Goal: Transaction & Acquisition: Download file/media

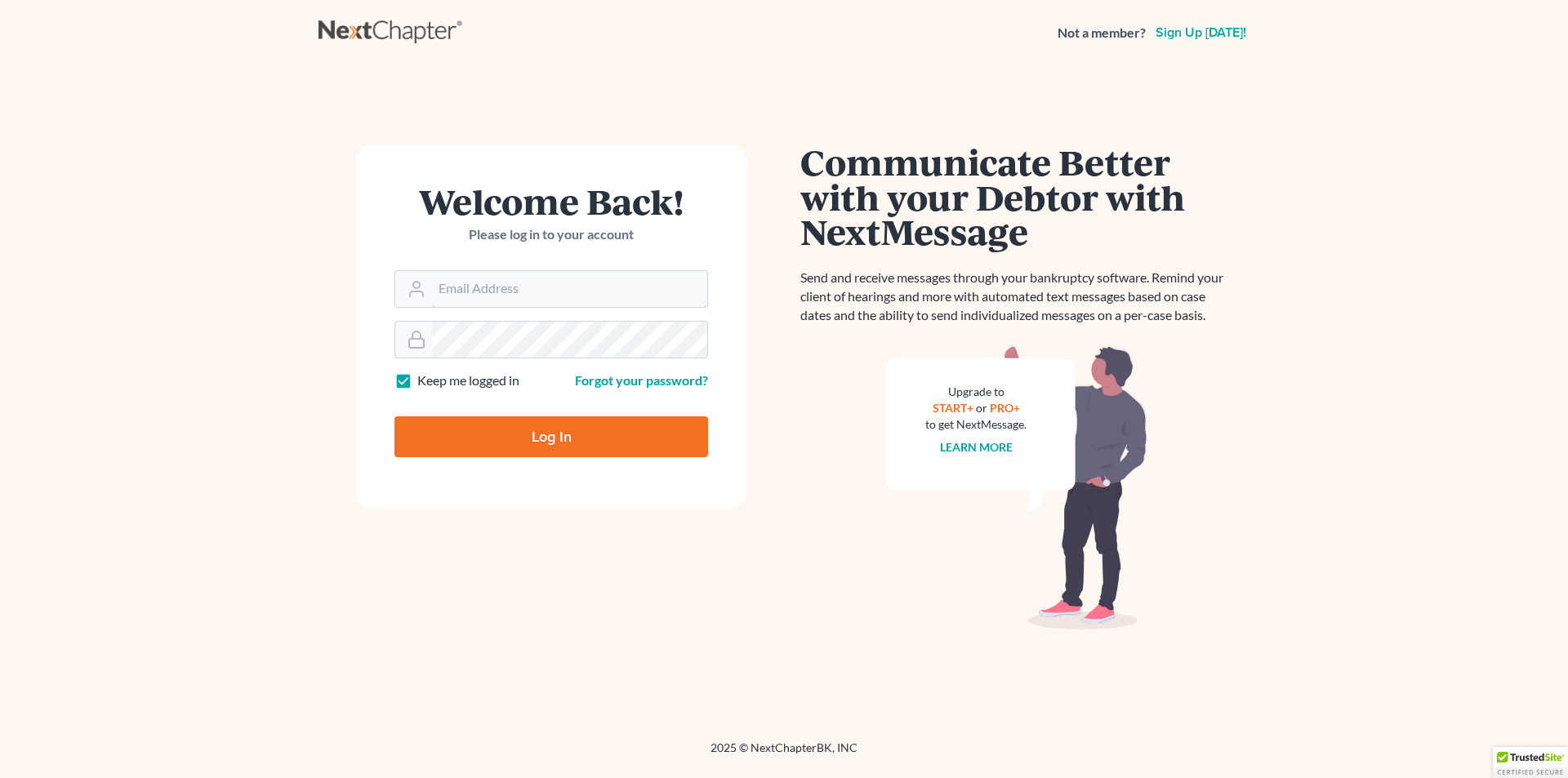
type input "[PERSON_NAME][EMAIL_ADDRESS][DOMAIN_NAME]"
click at [525, 453] on input "Log In" at bounding box center [551, 437] width 313 height 41
type input "Thinking..."
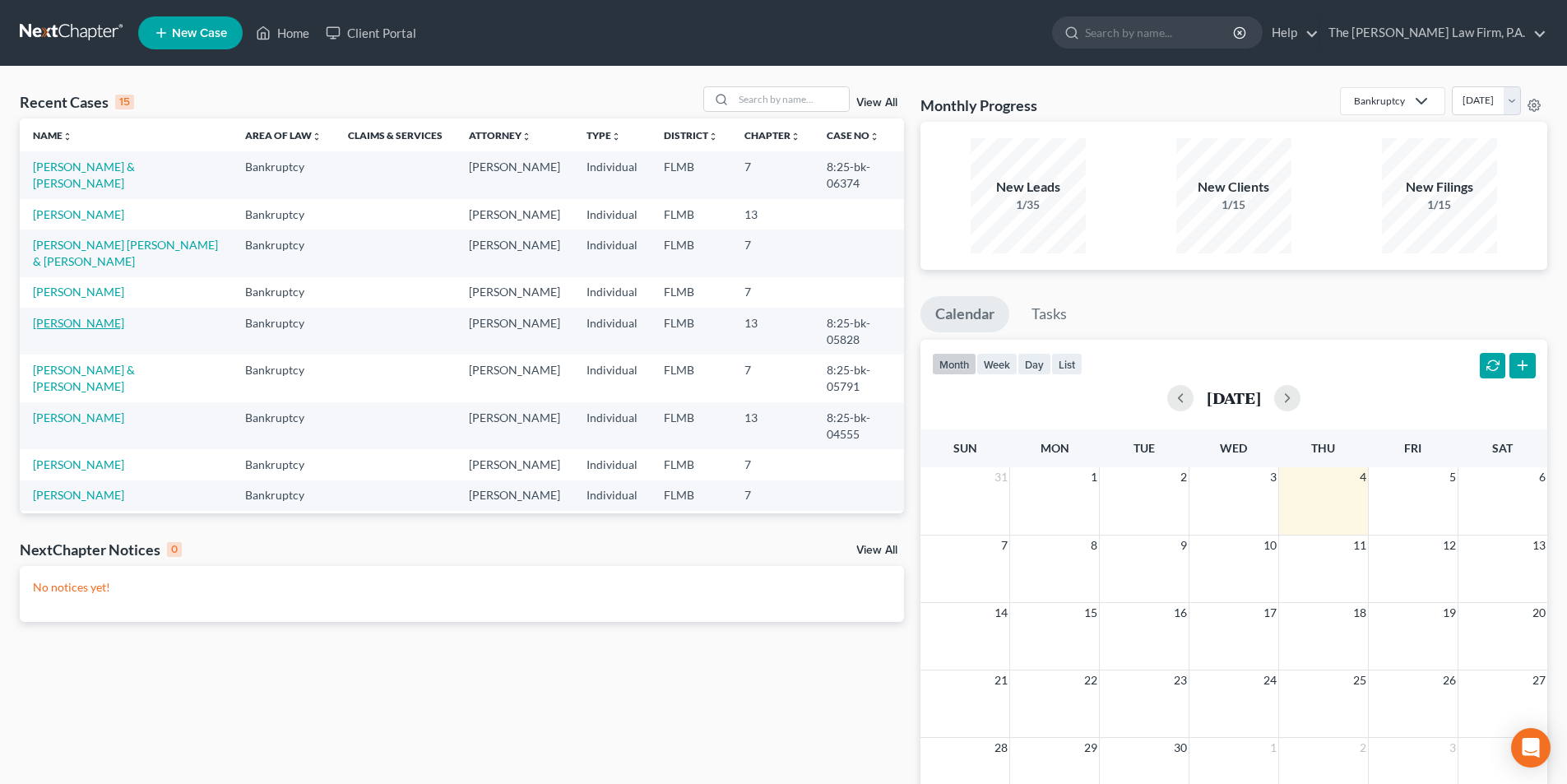
scroll to position [82, 0]
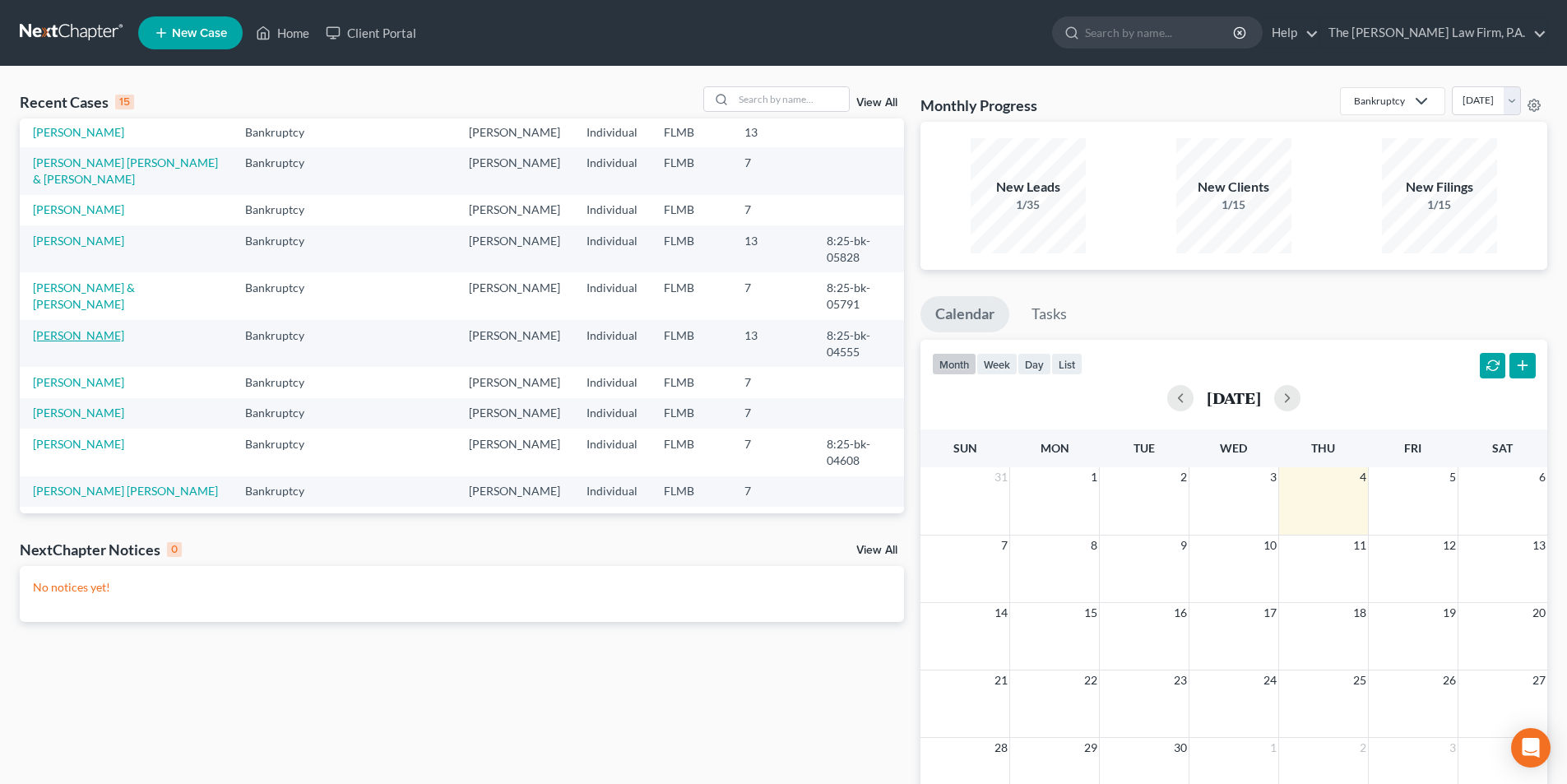
click at [70, 342] on link "Burton, Amanda" at bounding box center [78, 334] width 91 height 14
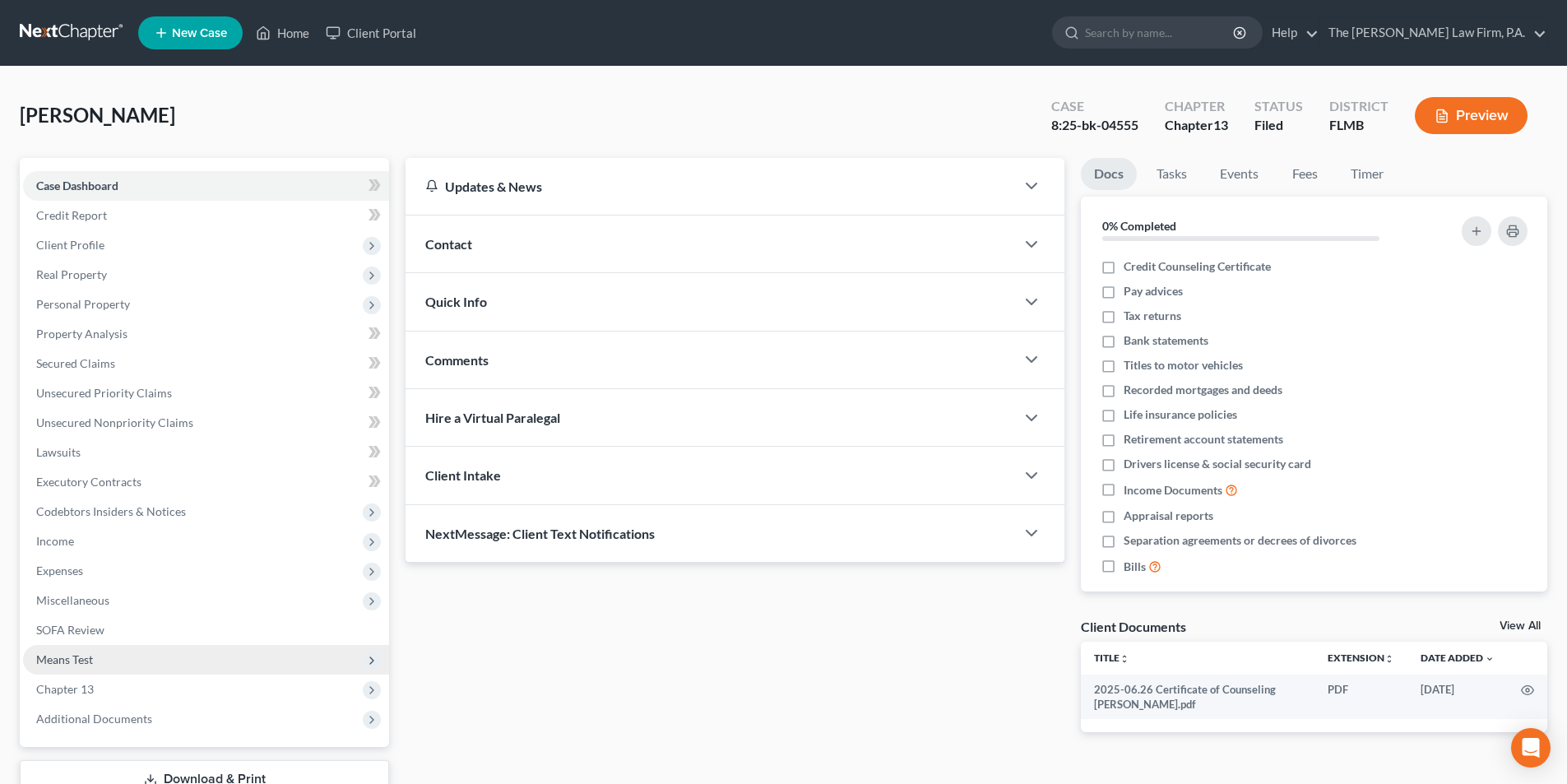
click at [82, 658] on span "Means Test" at bounding box center [65, 658] width 57 height 14
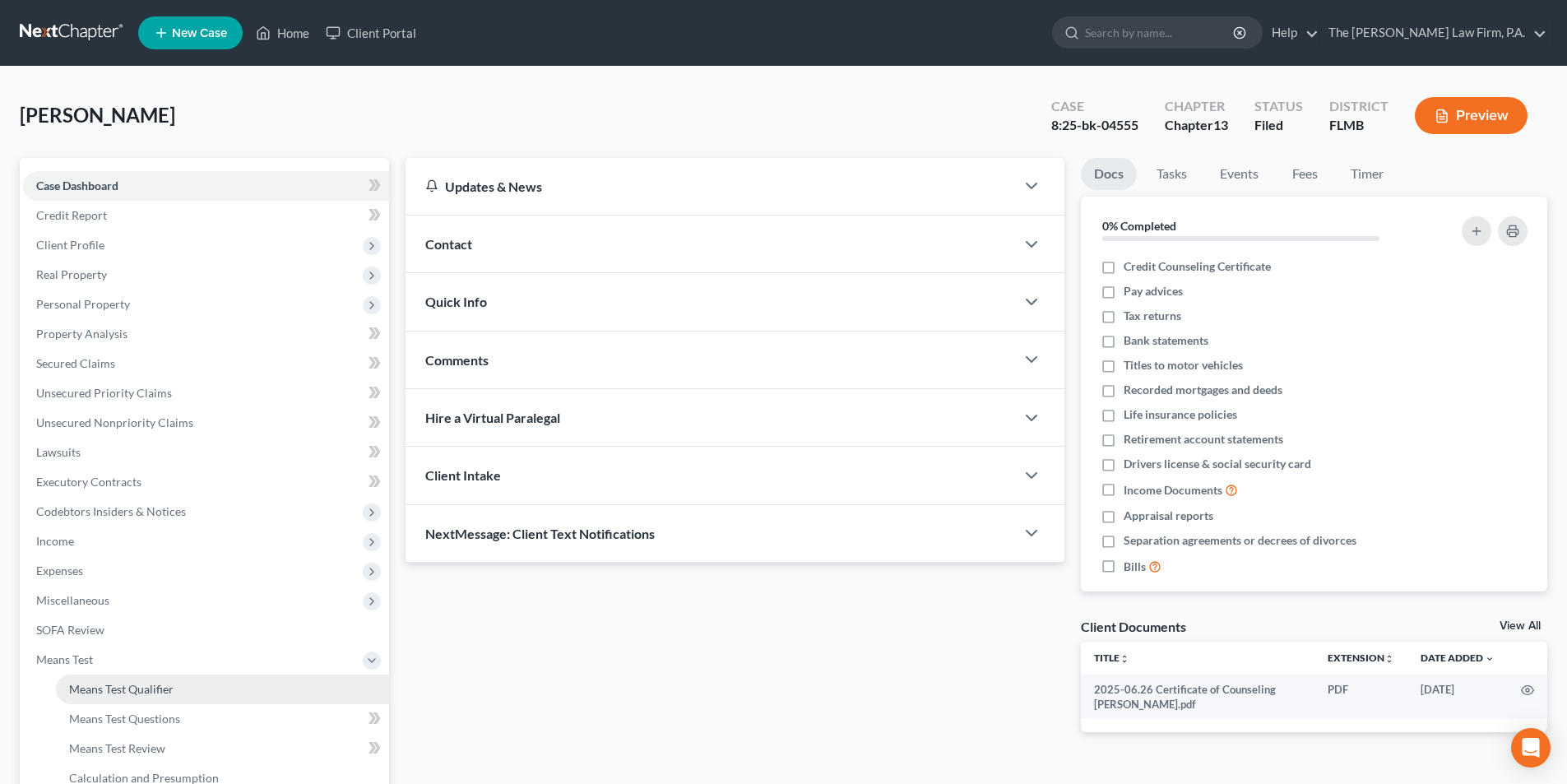
click at [137, 693] on span "Means Test Qualifier" at bounding box center [121, 688] width 104 height 14
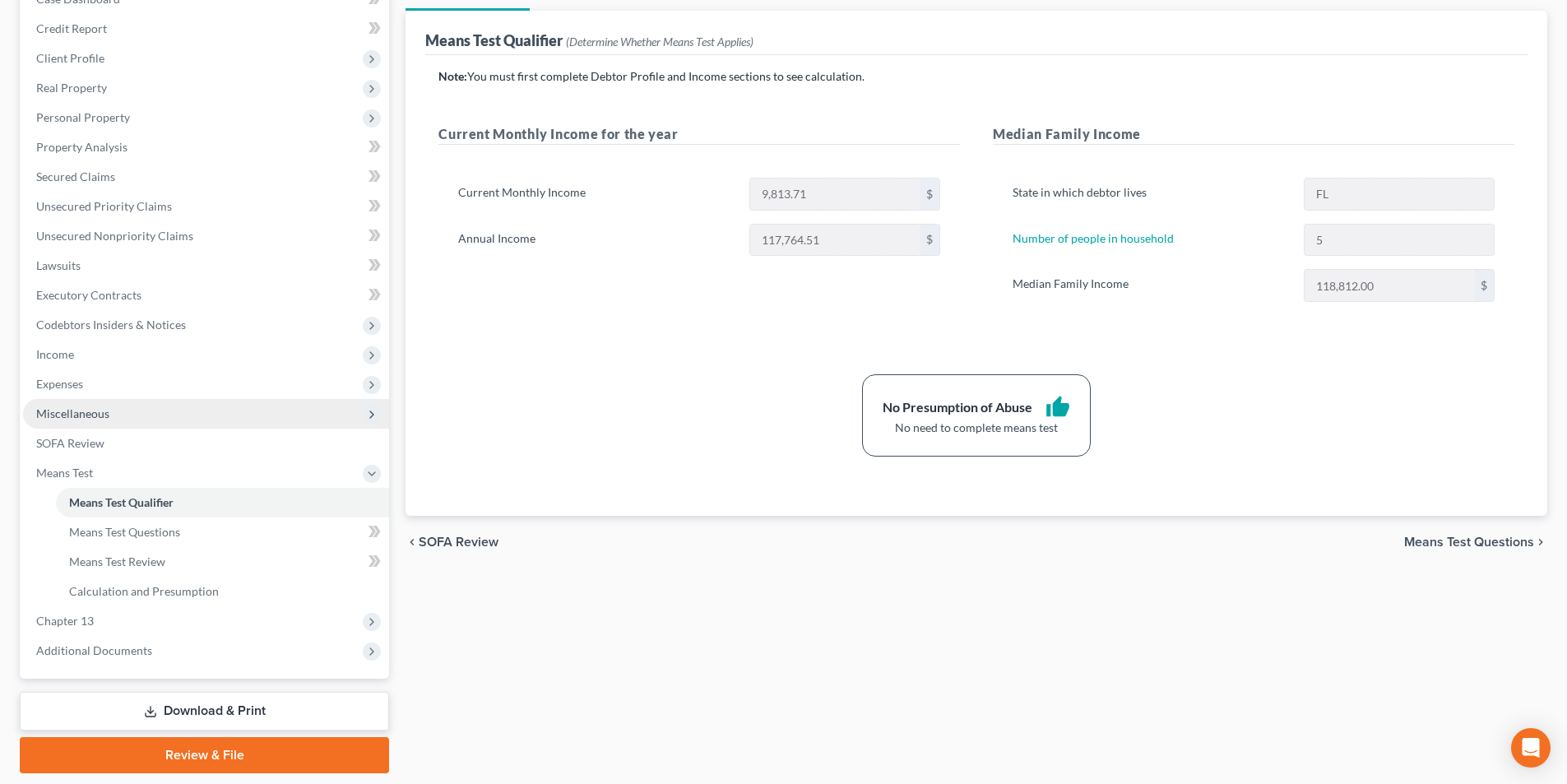
scroll to position [239, 0]
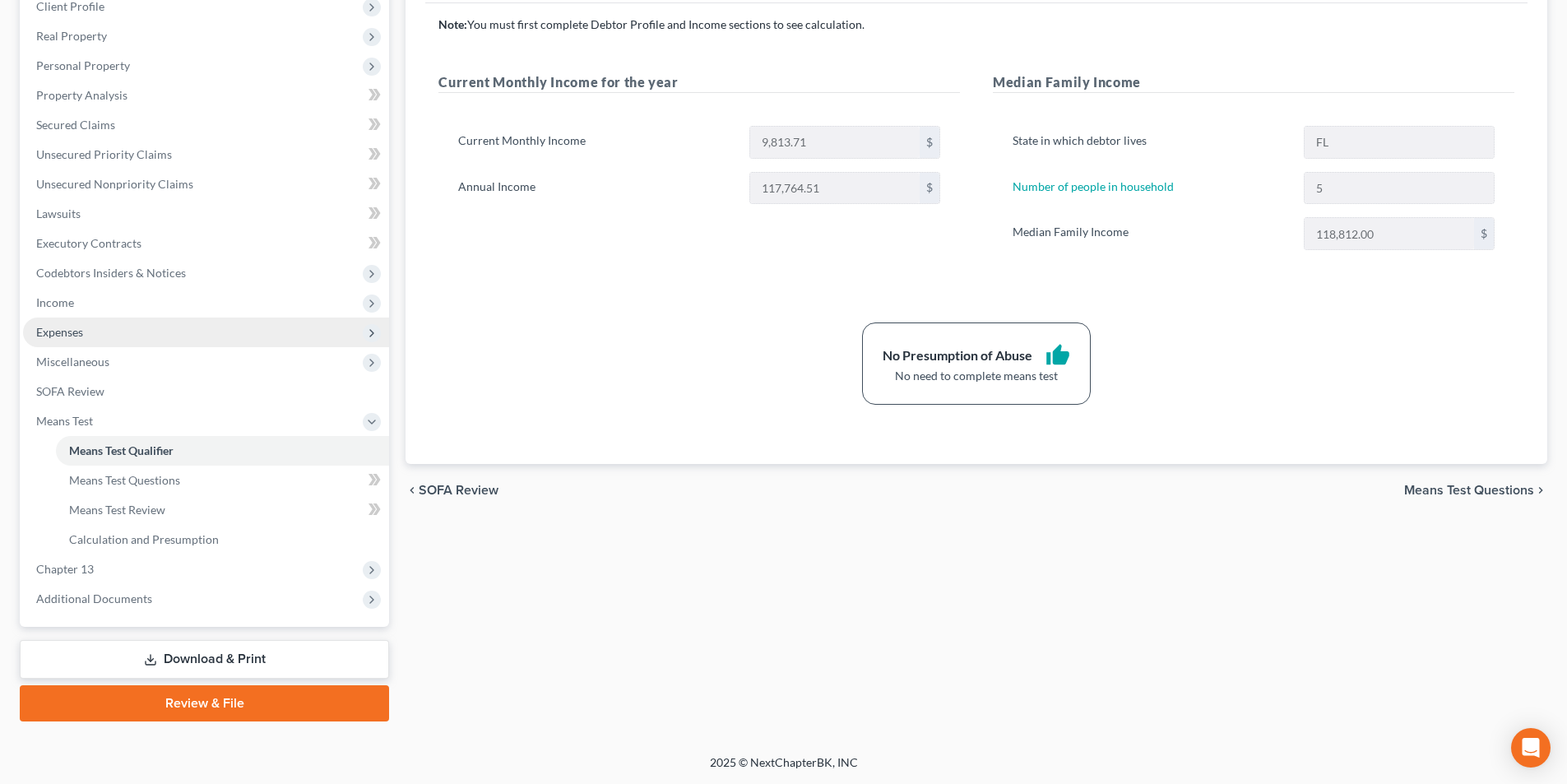
click at [57, 332] on span "Expenses" at bounding box center [60, 332] width 47 height 14
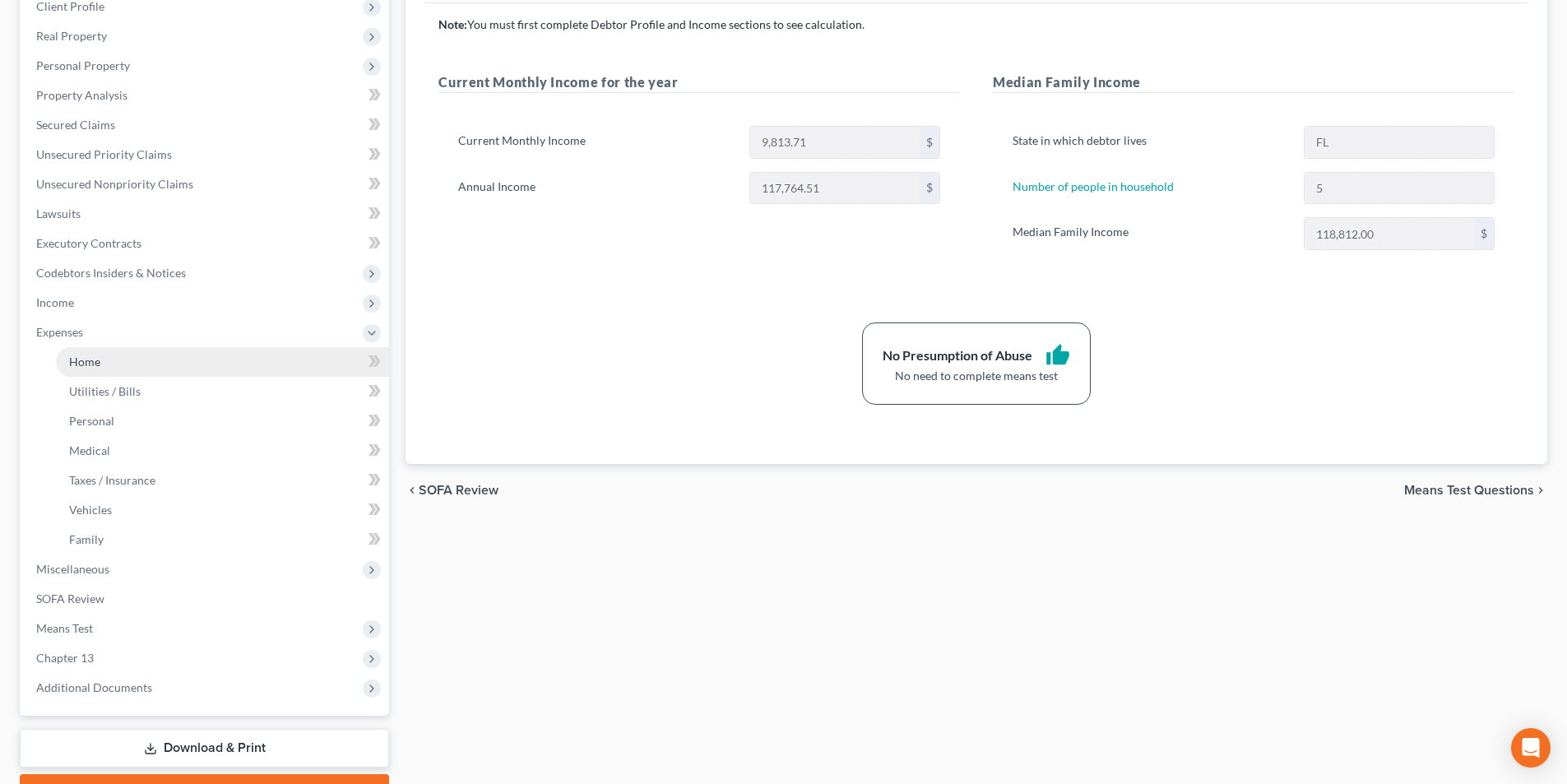
click at [83, 362] on span "Home" at bounding box center [84, 361] width 31 height 14
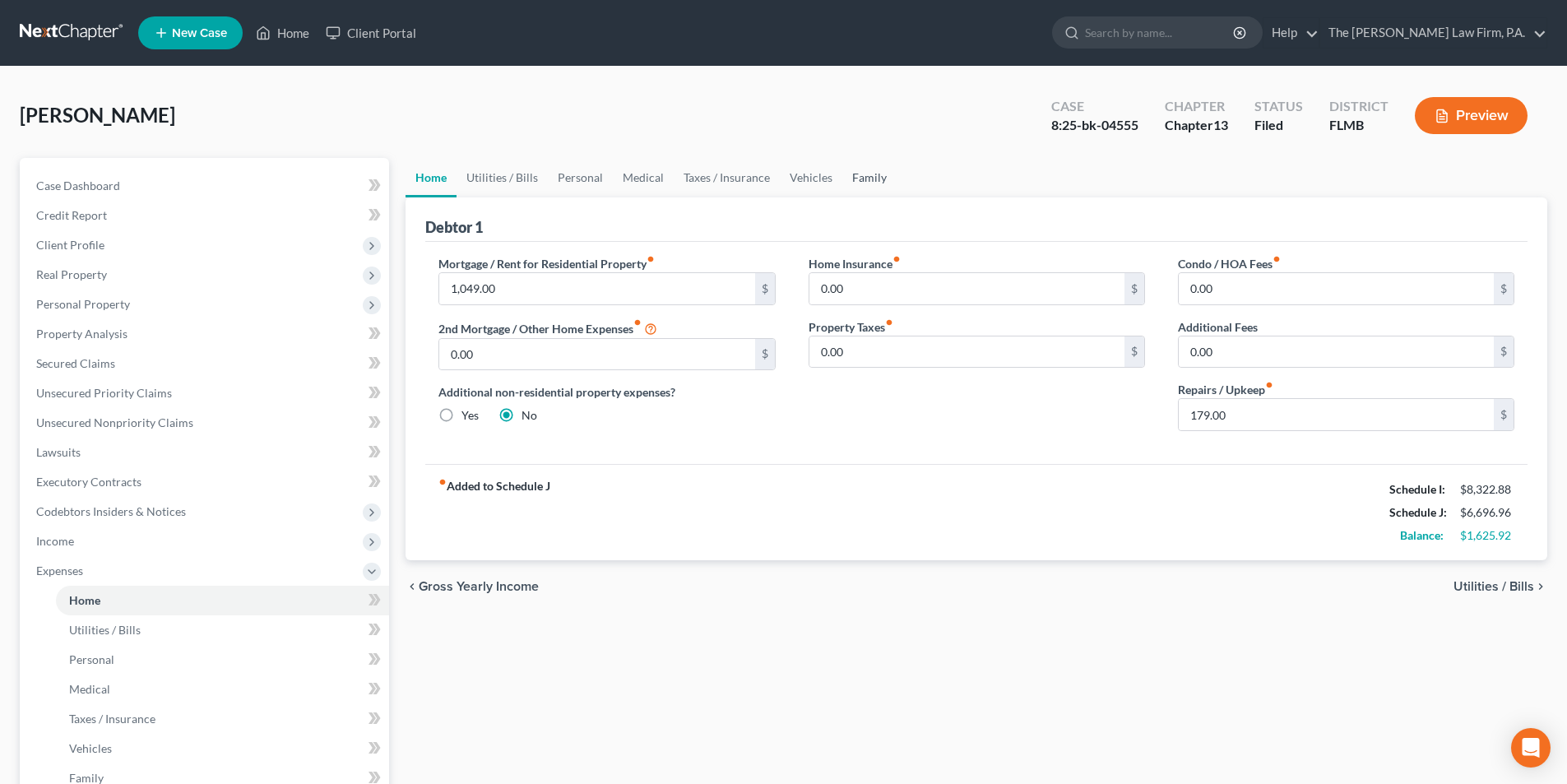
click at [869, 174] on link "Family" at bounding box center [870, 178] width 54 height 39
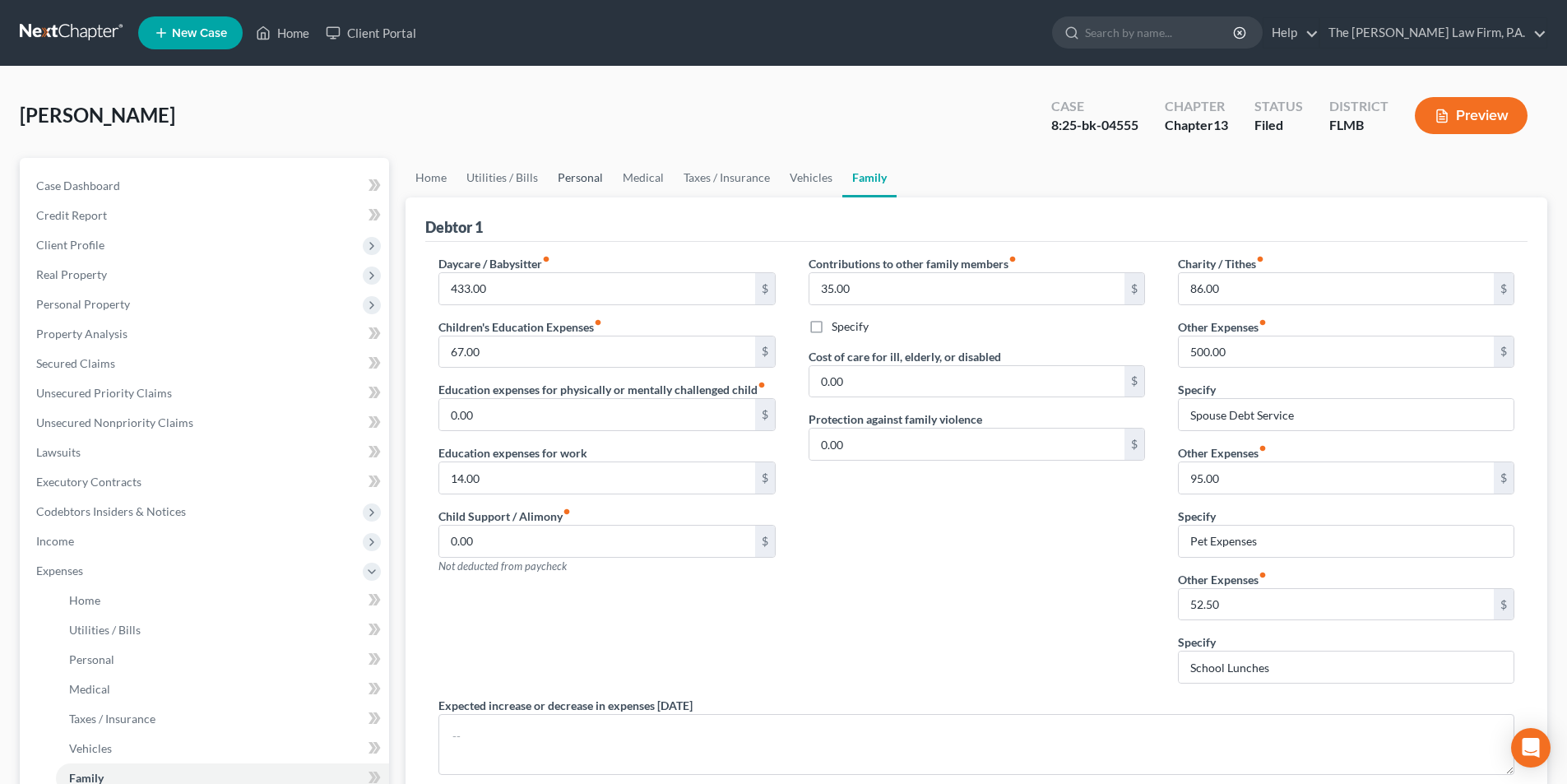
click at [562, 181] on link "Personal" at bounding box center [580, 178] width 65 height 39
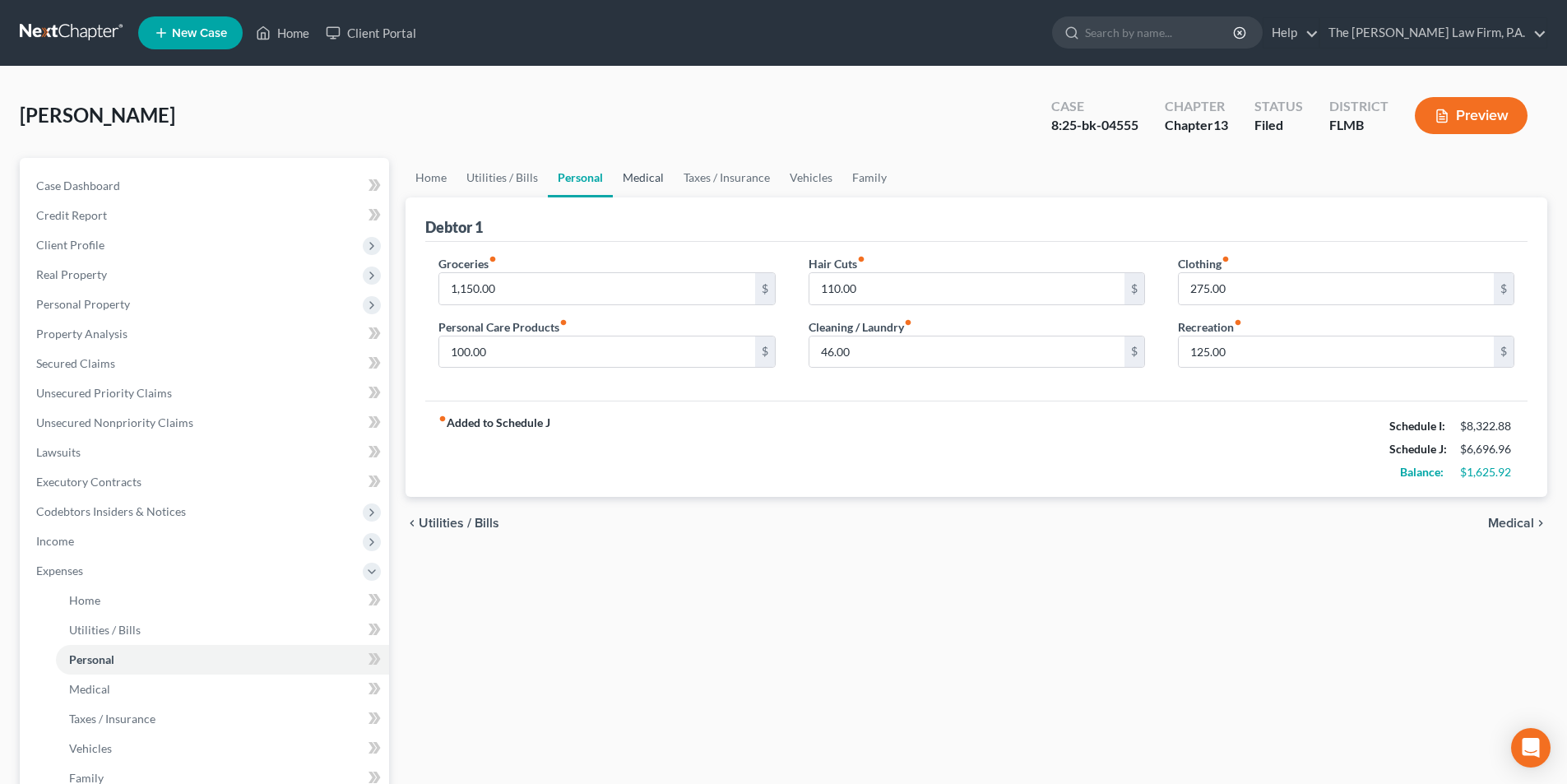
click at [635, 181] on link "Medical" at bounding box center [643, 178] width 61 height 39
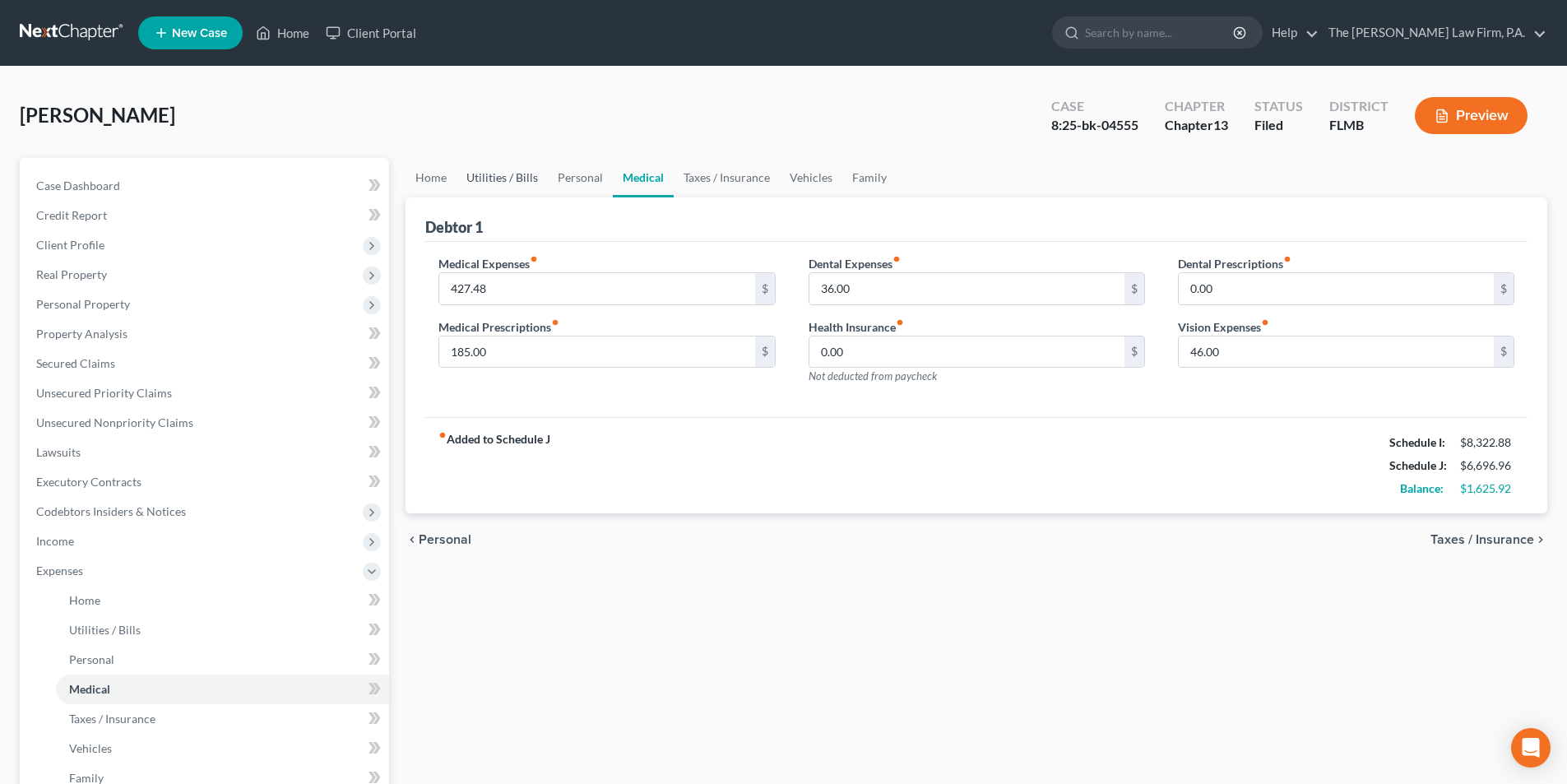
click at [488, 178] on link "Utilities / Bills" at bounding box center [501, 178] width 91 height 39
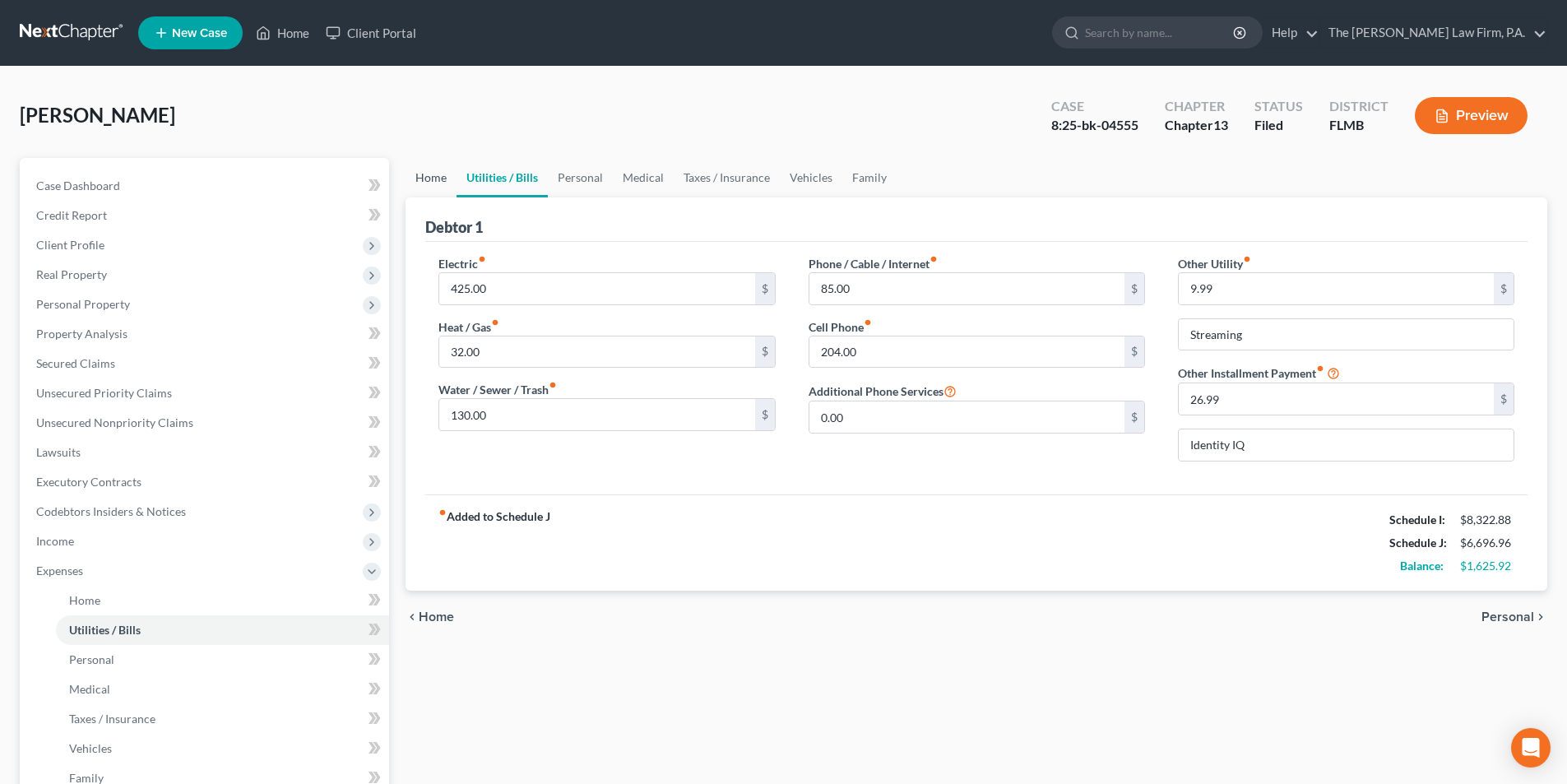
click at [433, 179] on link "Home" at bounding box center [431, 178] width 51 height 39
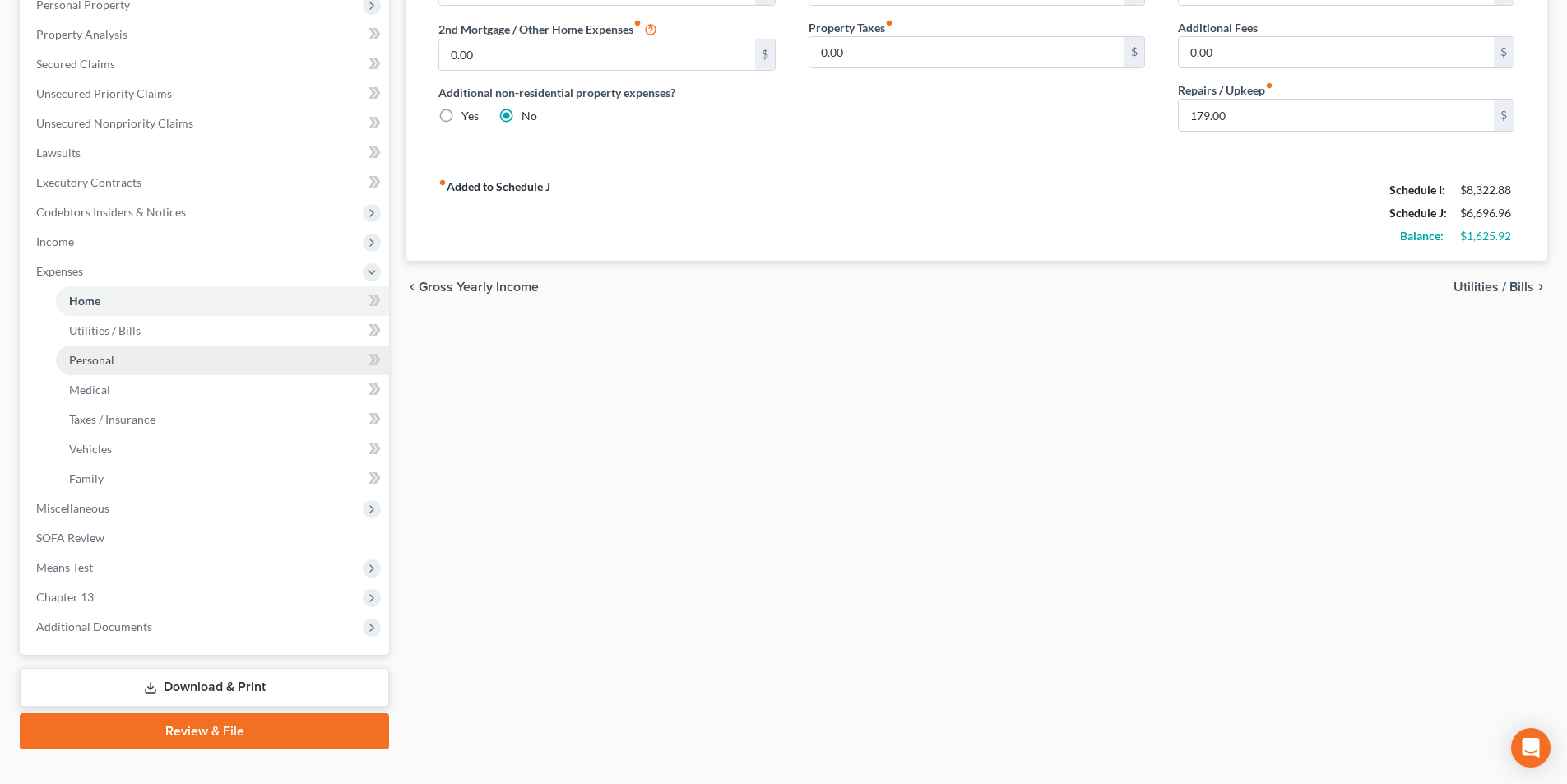
scroll to position [327, 0]
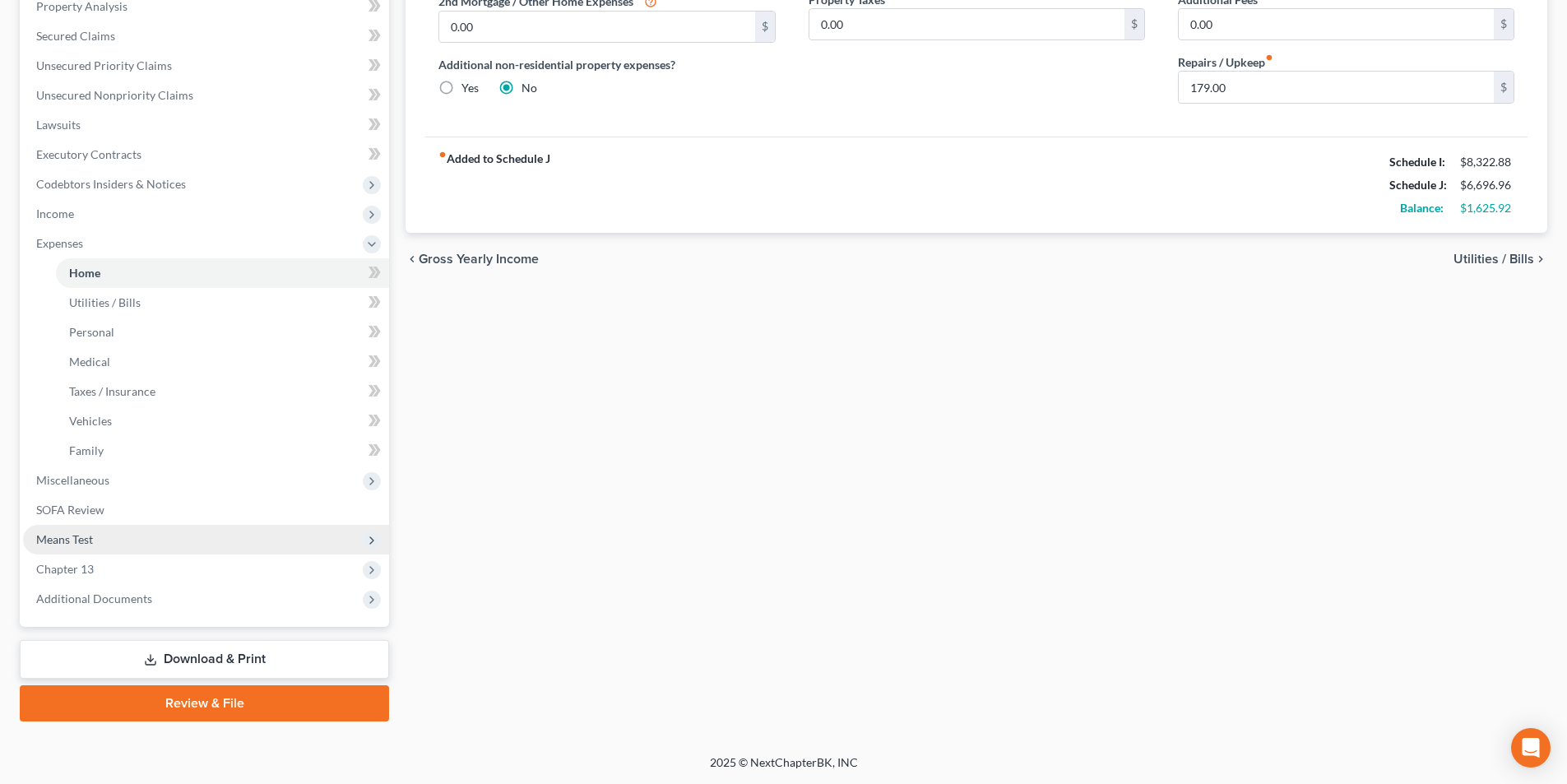
click at [84, 540] on span "Means Test" at bounding box center [65, 539] width 57 height 14
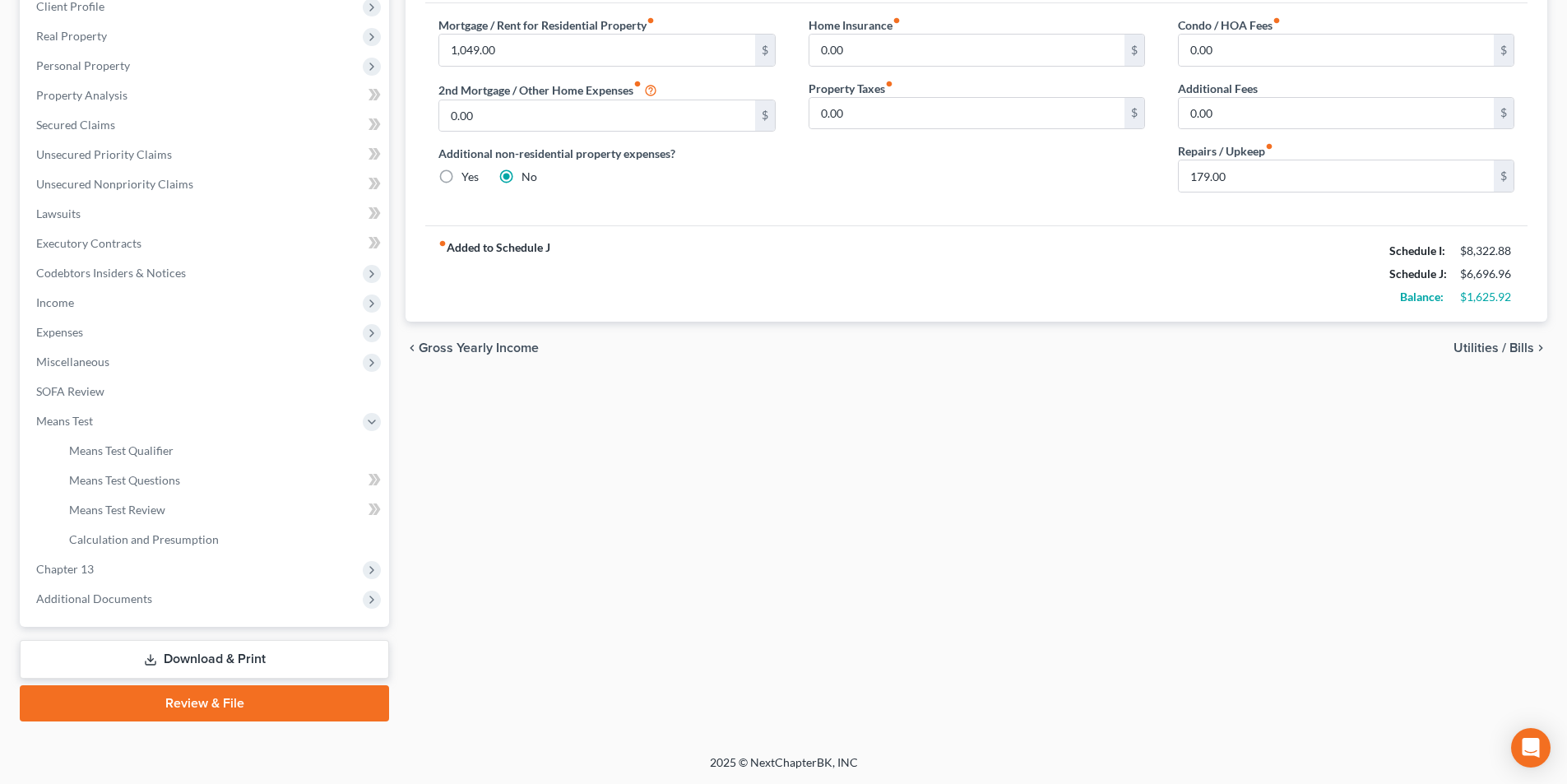
scroll to position [239, 0]
click at [131, 454] on span "Means Test Qualifier" at bounding box center [121, 450] width 104 height 14
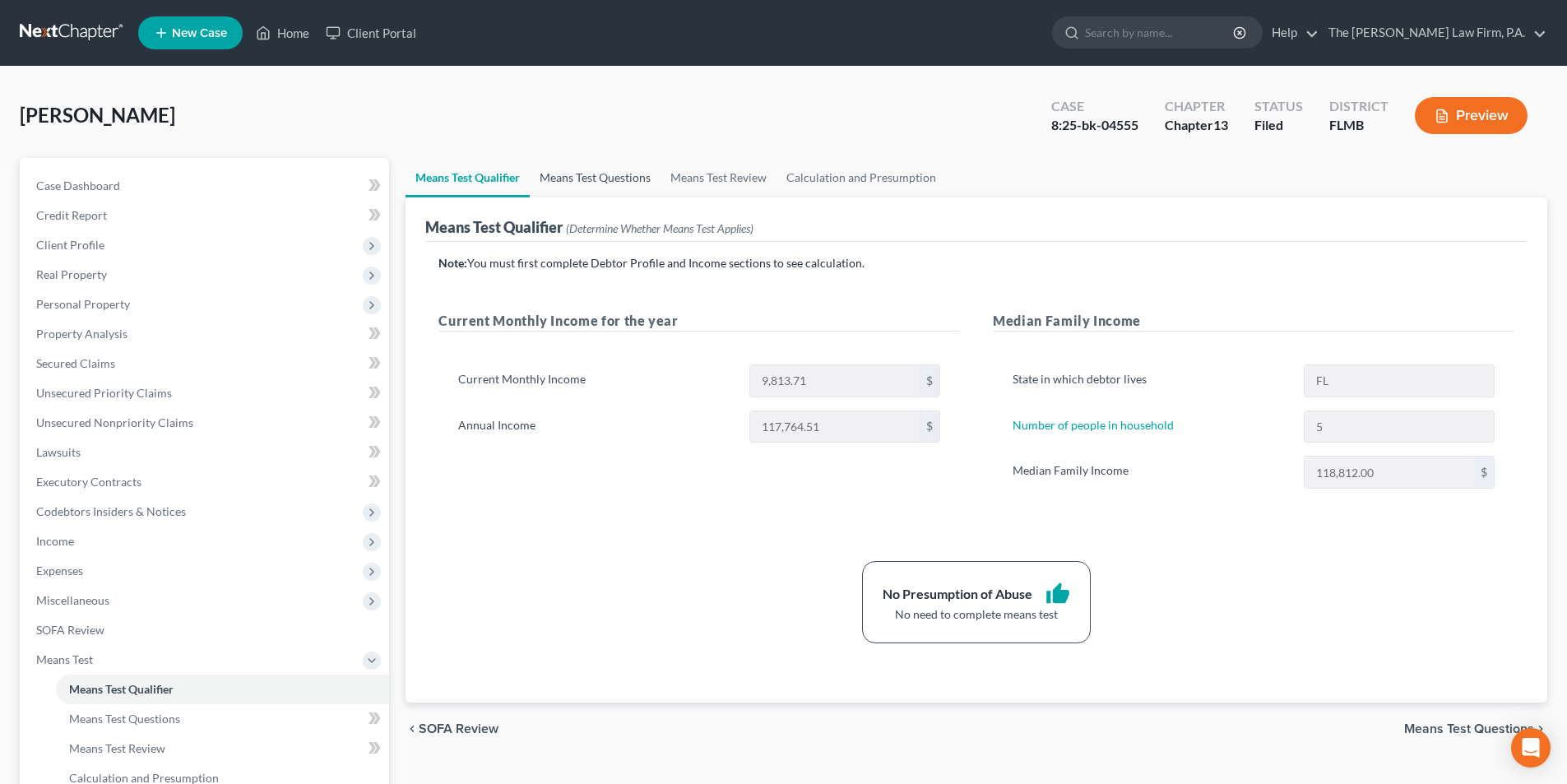
click at [599, 182] on link "Means Test Questions" at bounding box center [595, 178] width 131 height 39
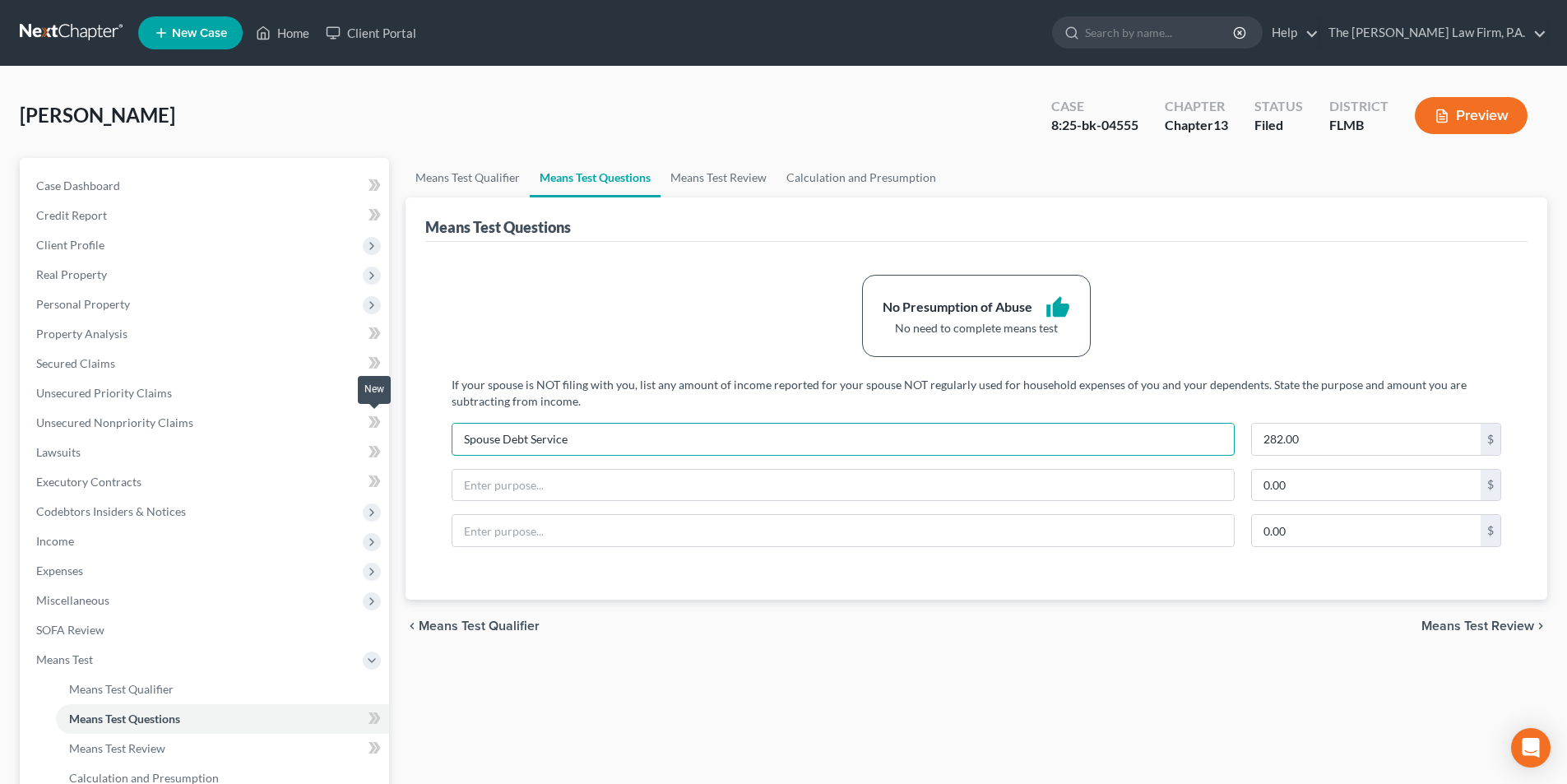
drag, startPoint x: 600, startPoint y: 432, endPoint x: 370, endPoint y: 426, distance: 230.1
click at [370, 426] on div "Petition Navigation Case Dashboard Payments Invoices Payments Payments Credit R…" at bounding box center [784, 559] width 1545 height 802
click at [1313, 439] on input "282.00" at bounding box center [1366, 438] width 229 height 31
click at [598, 262] on div "No Presumption of Abuse thumb_up No need to complete means test If your spouse …" at bounding box center [977, 421] width 1102 height 358
click at [693, 179] on link "Means Test Review" at bounding box center [719, 178] width 116 height 39
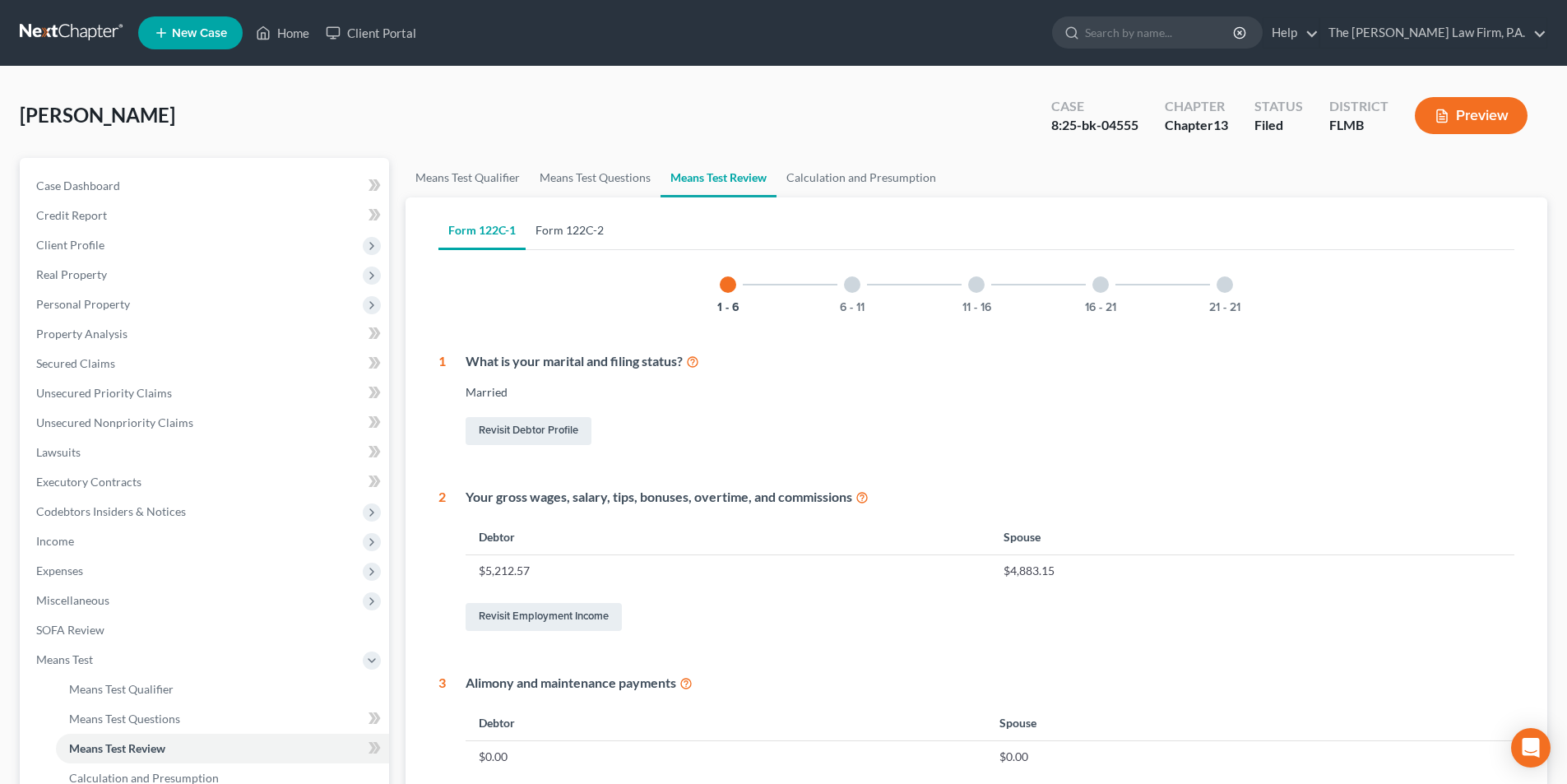
click at [566, 239] on link "Form 122C-2" at bounding box center [570, 230] width 88 height 39
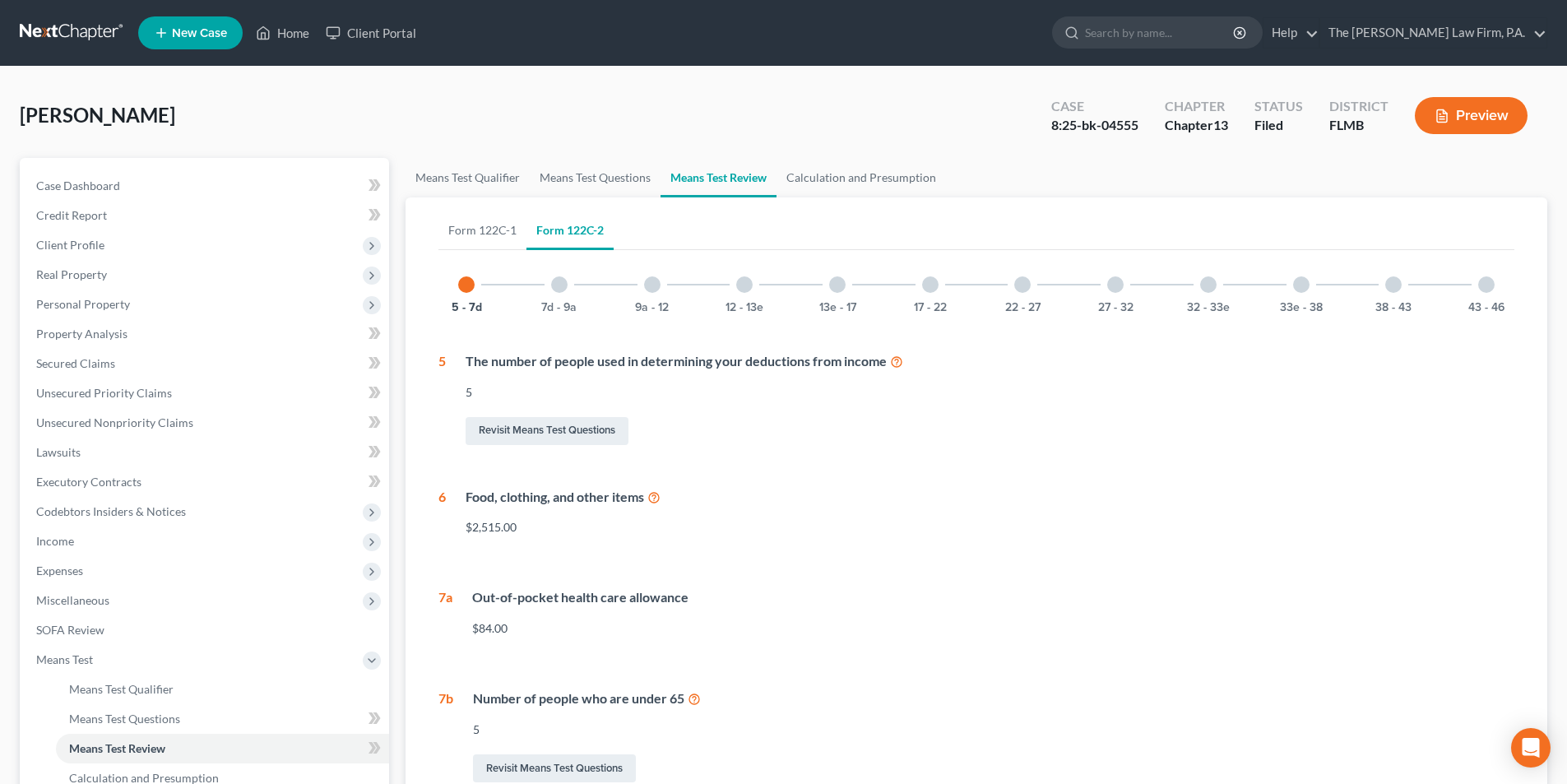
click at [1482, 289] on div at bounding box center [1487, 285] width 17 height 17
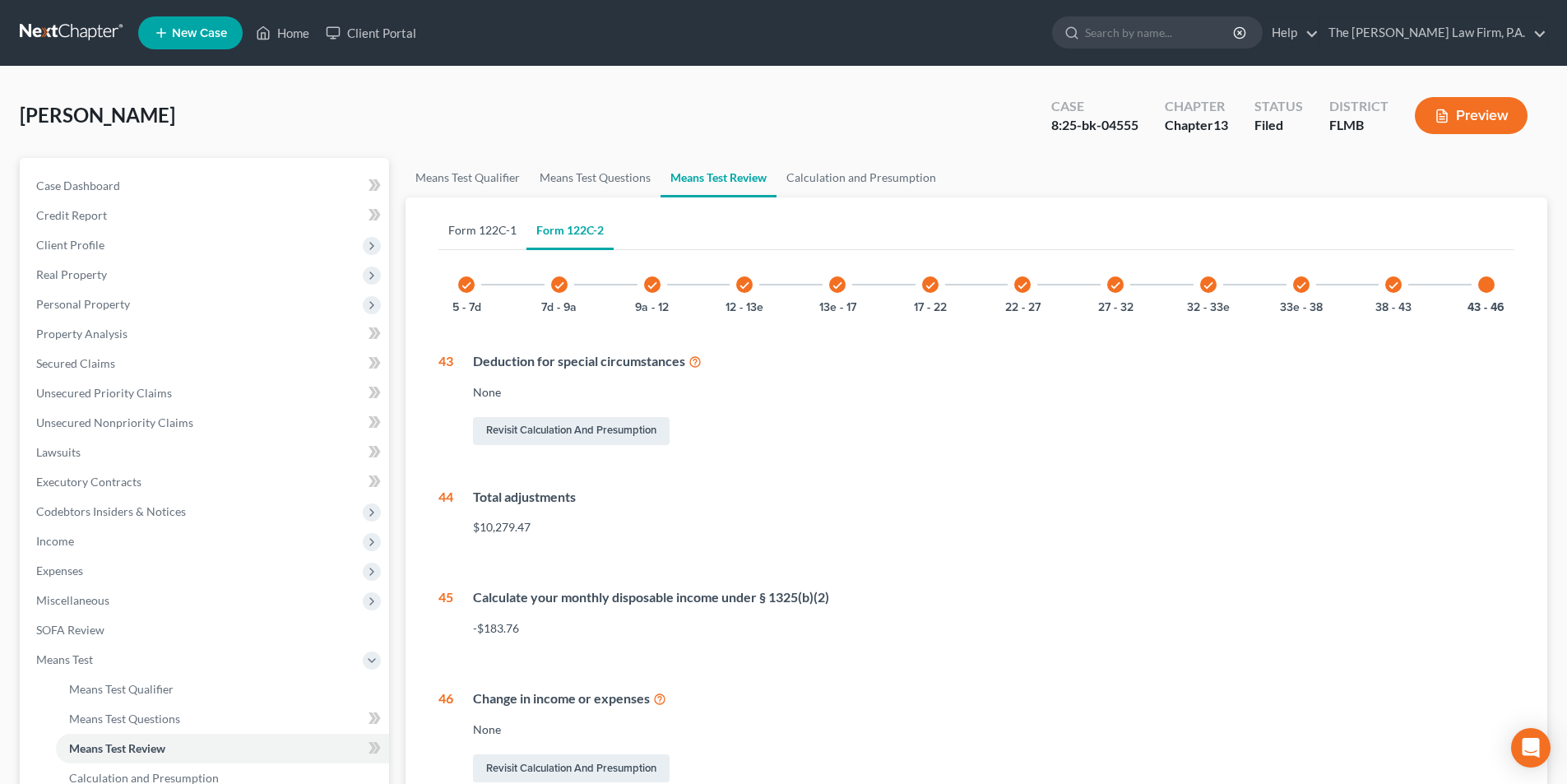
click at [499, 229] on link "Form 122C-1" at bounding box center [483, 230] width 88 height 39
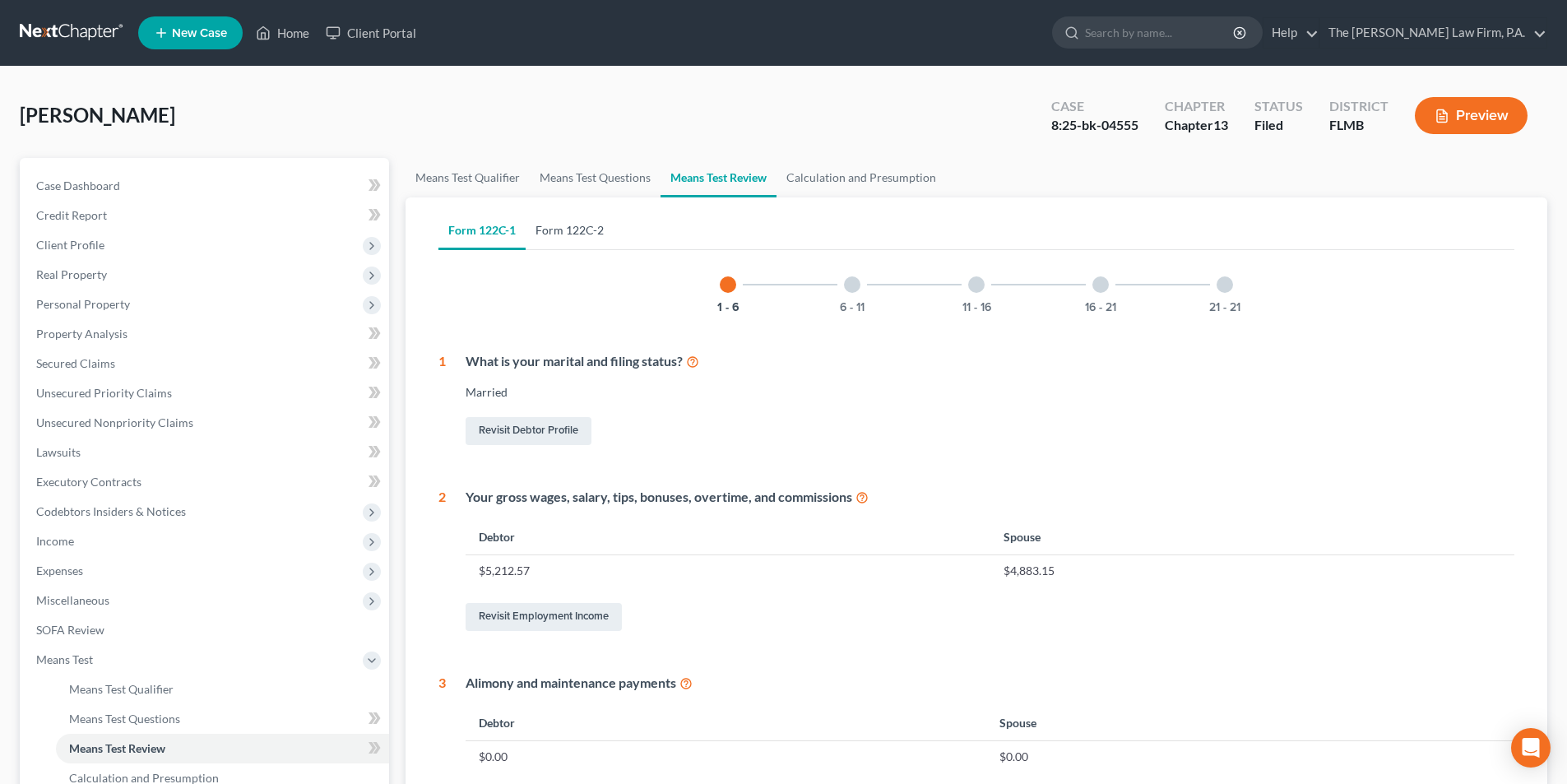
click at [577, 234] on link "Form 122C-2" at bounding box center [570, 230] width 88 height 39
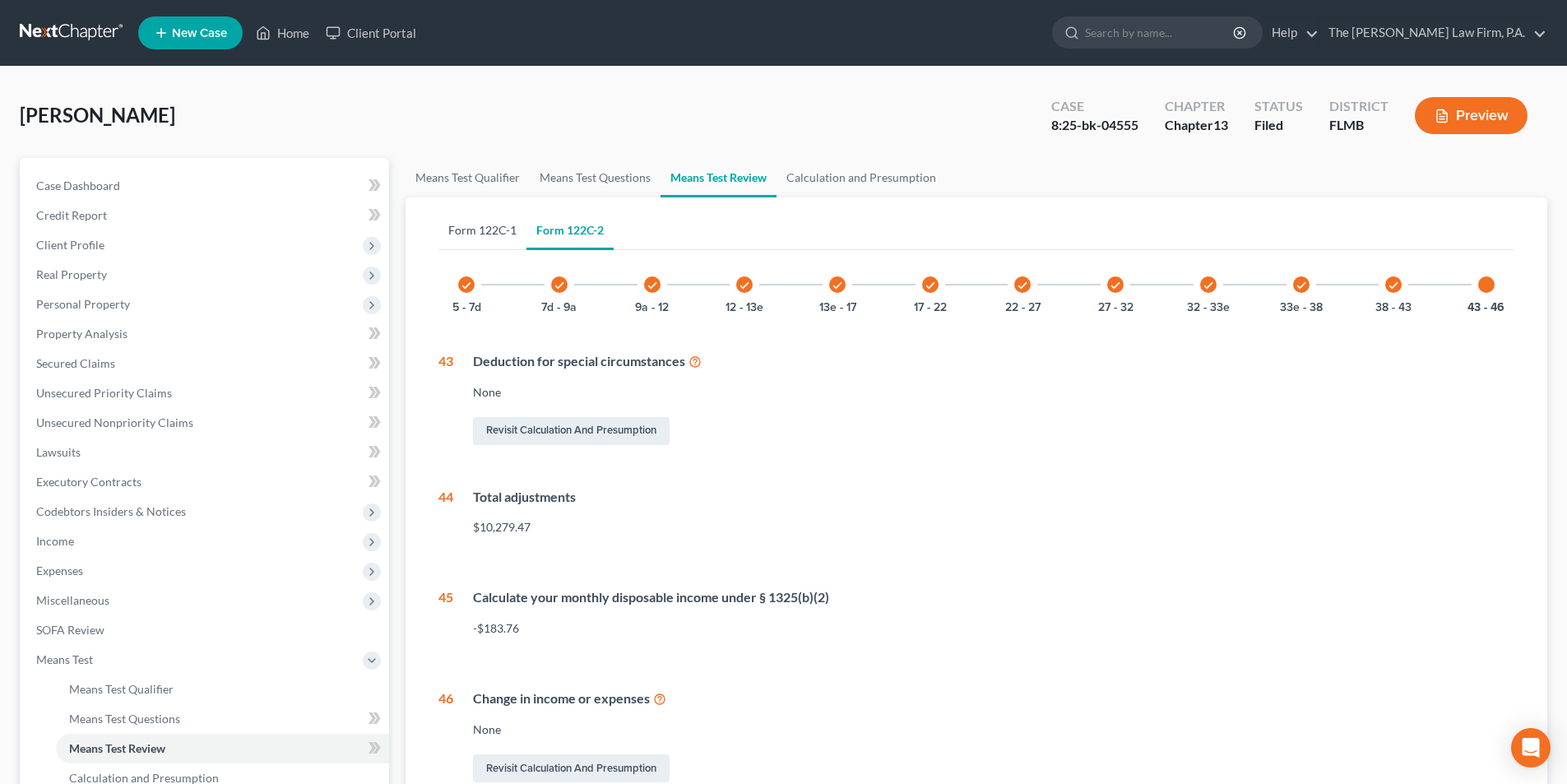
click at [470, 234] on link "Form 122C-1" at bounding box center [483, 230] width 88 height 39
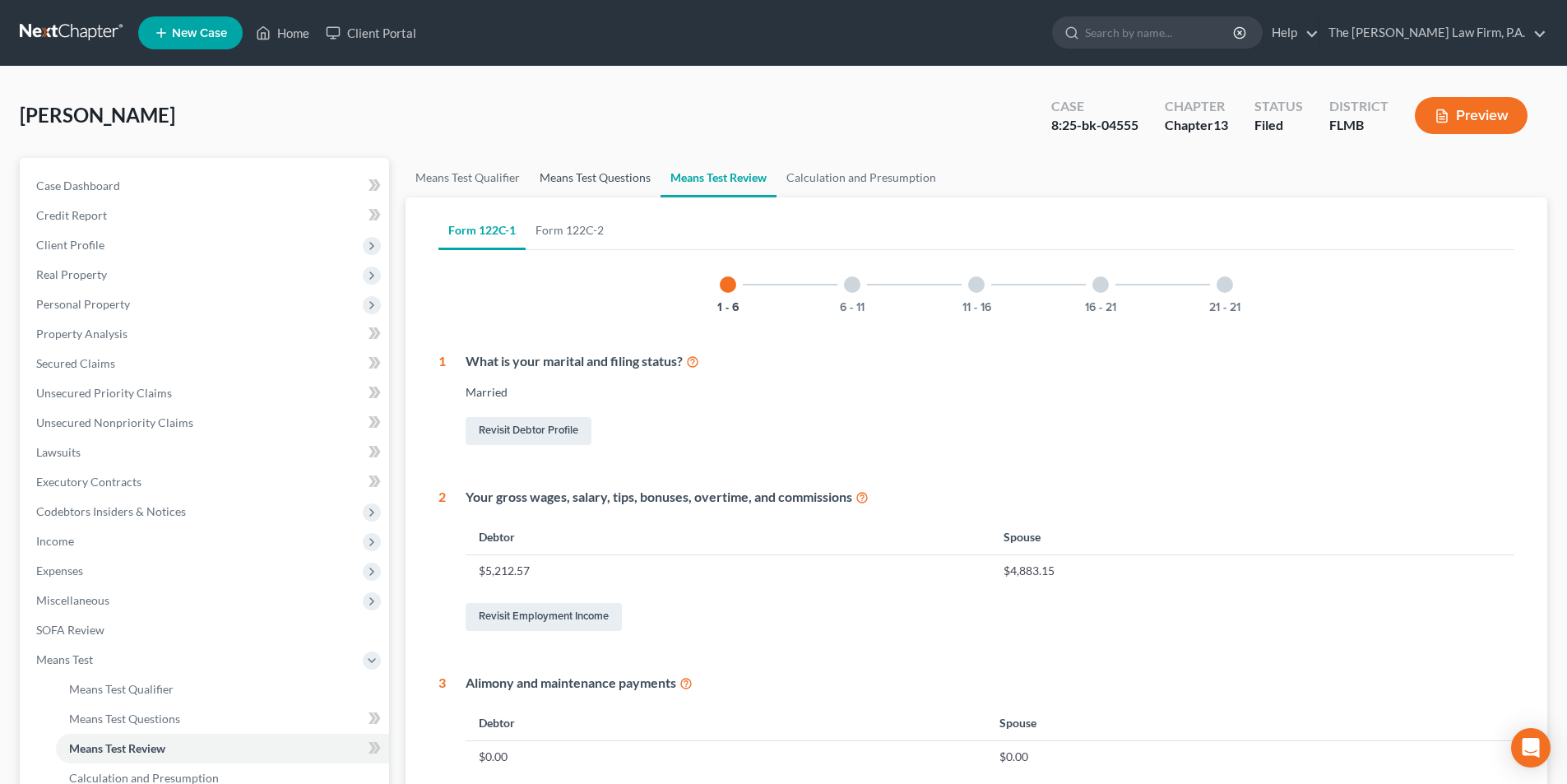
click at [612, 185] on link "Means Test Questions" at bounding box center [595, 178] width 131 height 39
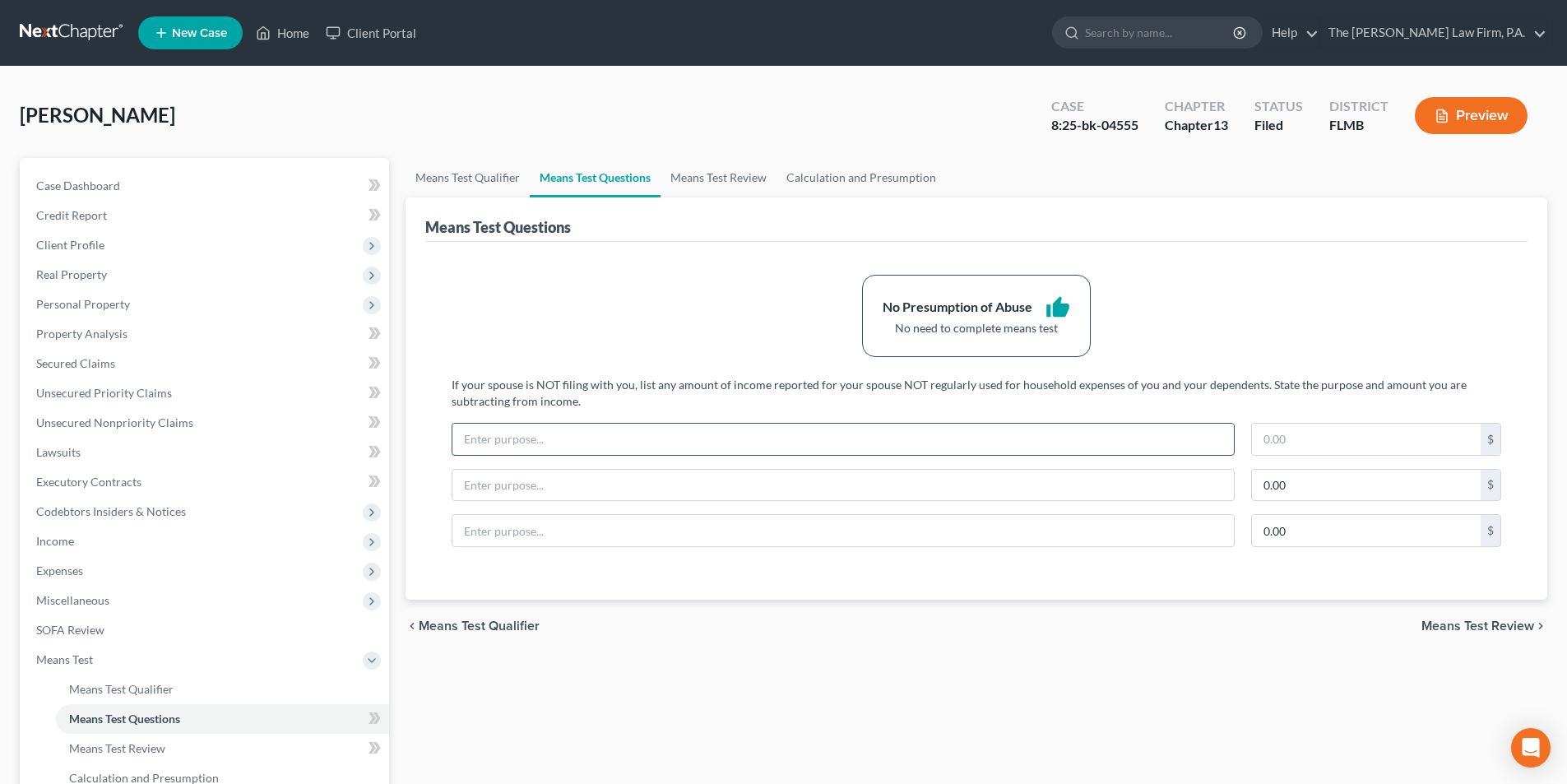
click at [511, 441] on input "text" at bounding box center [843, 438] width 782 height 31
type input "Spouse's Debt Service"
type input "4"
type input "80.00"
click at [1194, 362] on div "No Presumption of Abuse thumb_up No need to complete means test If your spouse …" at bounding box center [977, 417] width 1076 height 286
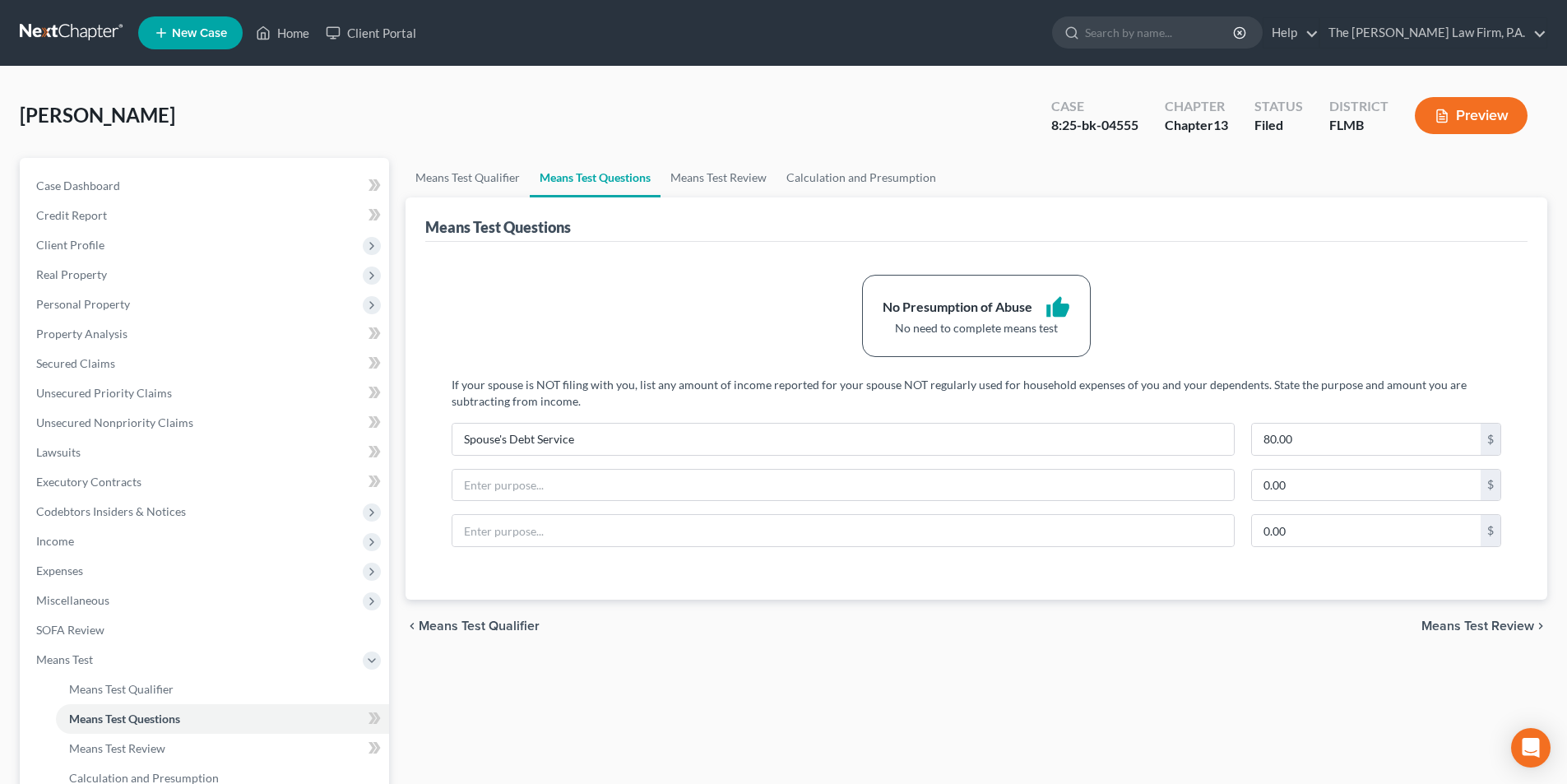
click at [662, 259] on div "No Presumption of Abuse thumb_up No need to complete means test If your spouse …" at bounding box center [977, 421] width 1102 height 358
click at [599, 480] on input "text" at bounding box center [843, 484] width 782 height 31
drag, startPoint x: 704, startPoint y: 174, endPoint x: 691, endPoint y: 174, distance: 13.0
click at [703, 174] on link "Means Test Review" at bounding box center [719, 178] width 116 height 39
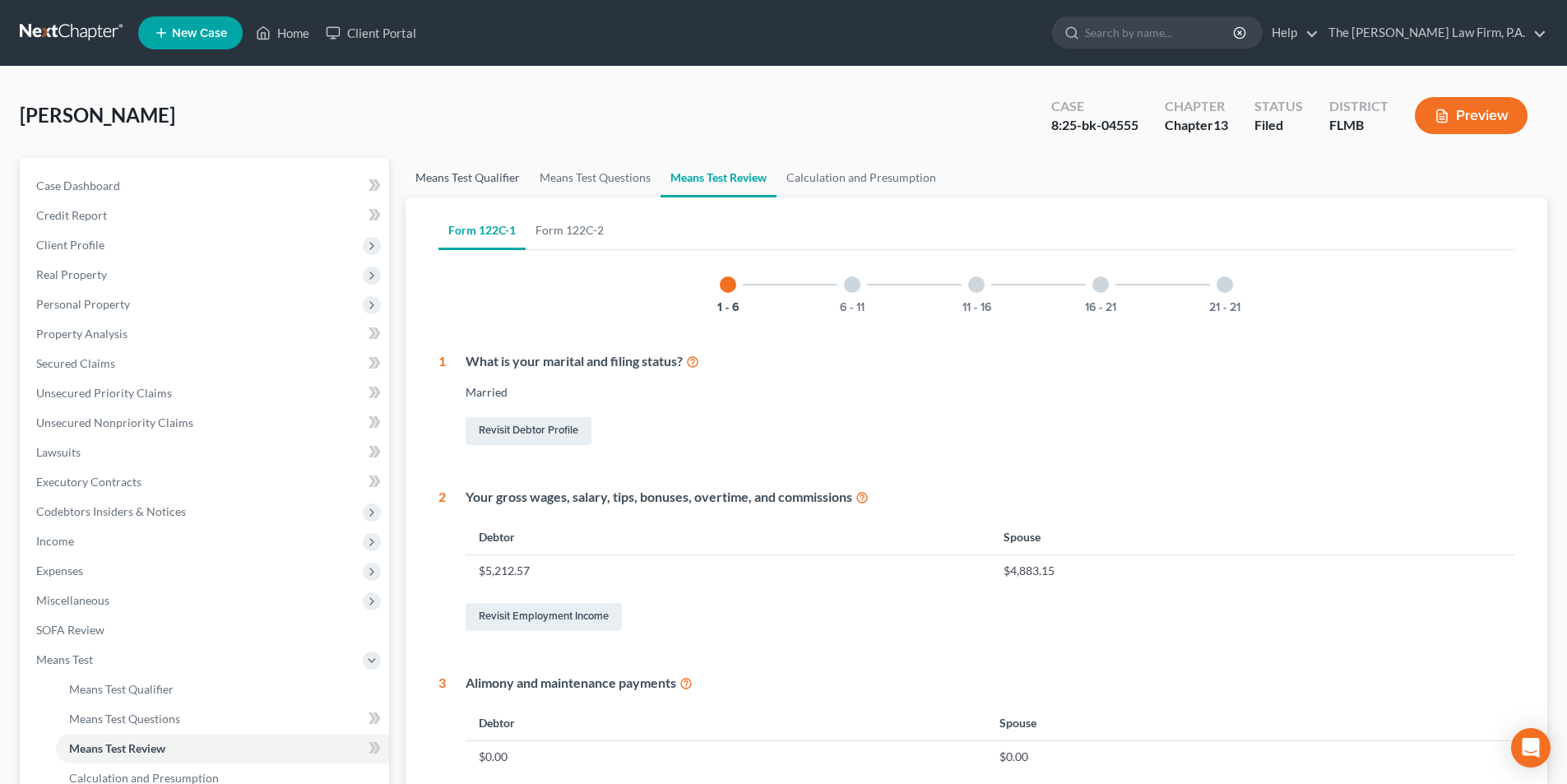
click at [485, 180] on link "Means Test Qualifier" at bounding box center [468, 178] width 125 height 39
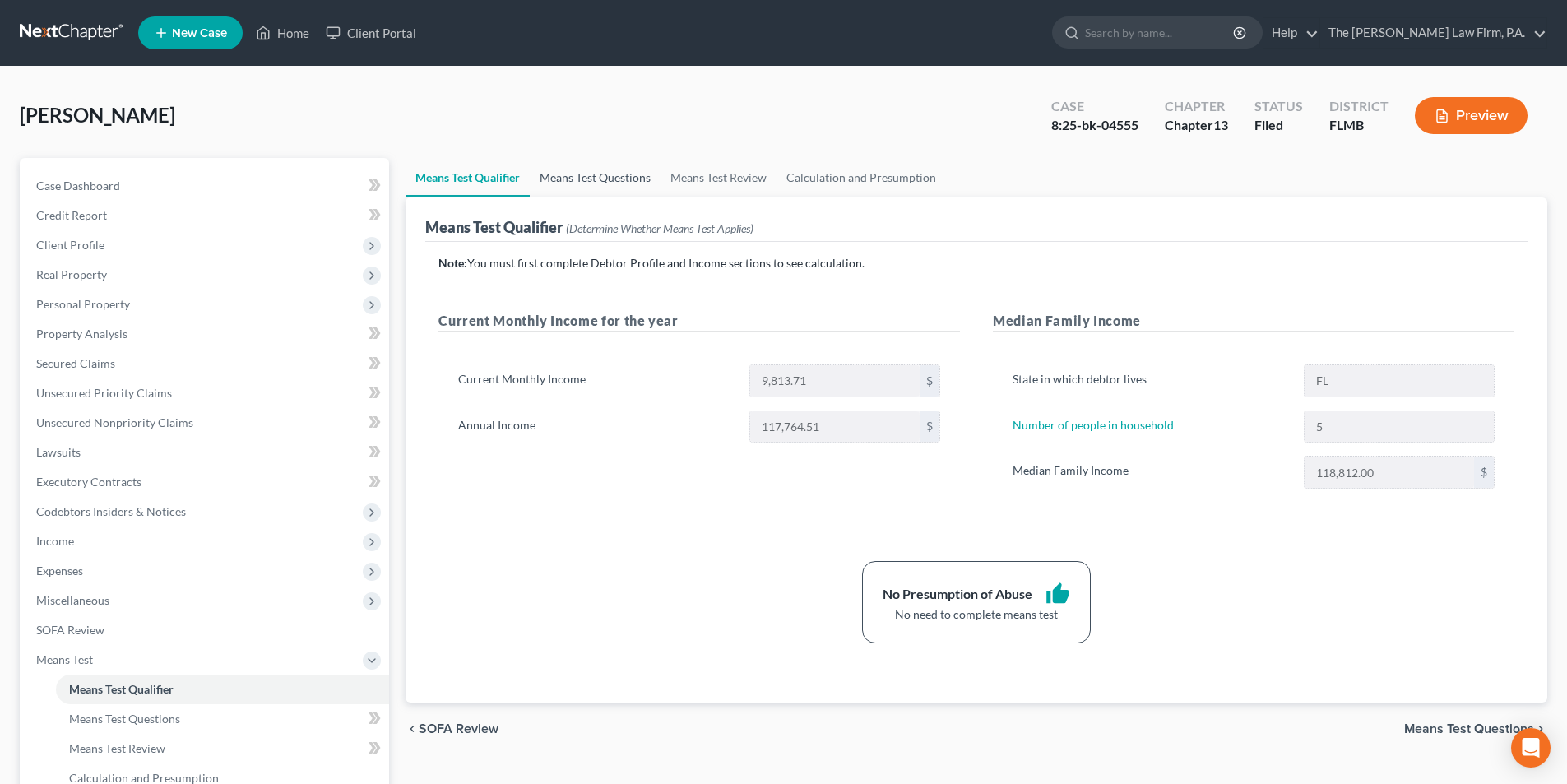
click at [598, 179] on link "Means Test Questions" at bounding box center [595, 178] width 131 height 39
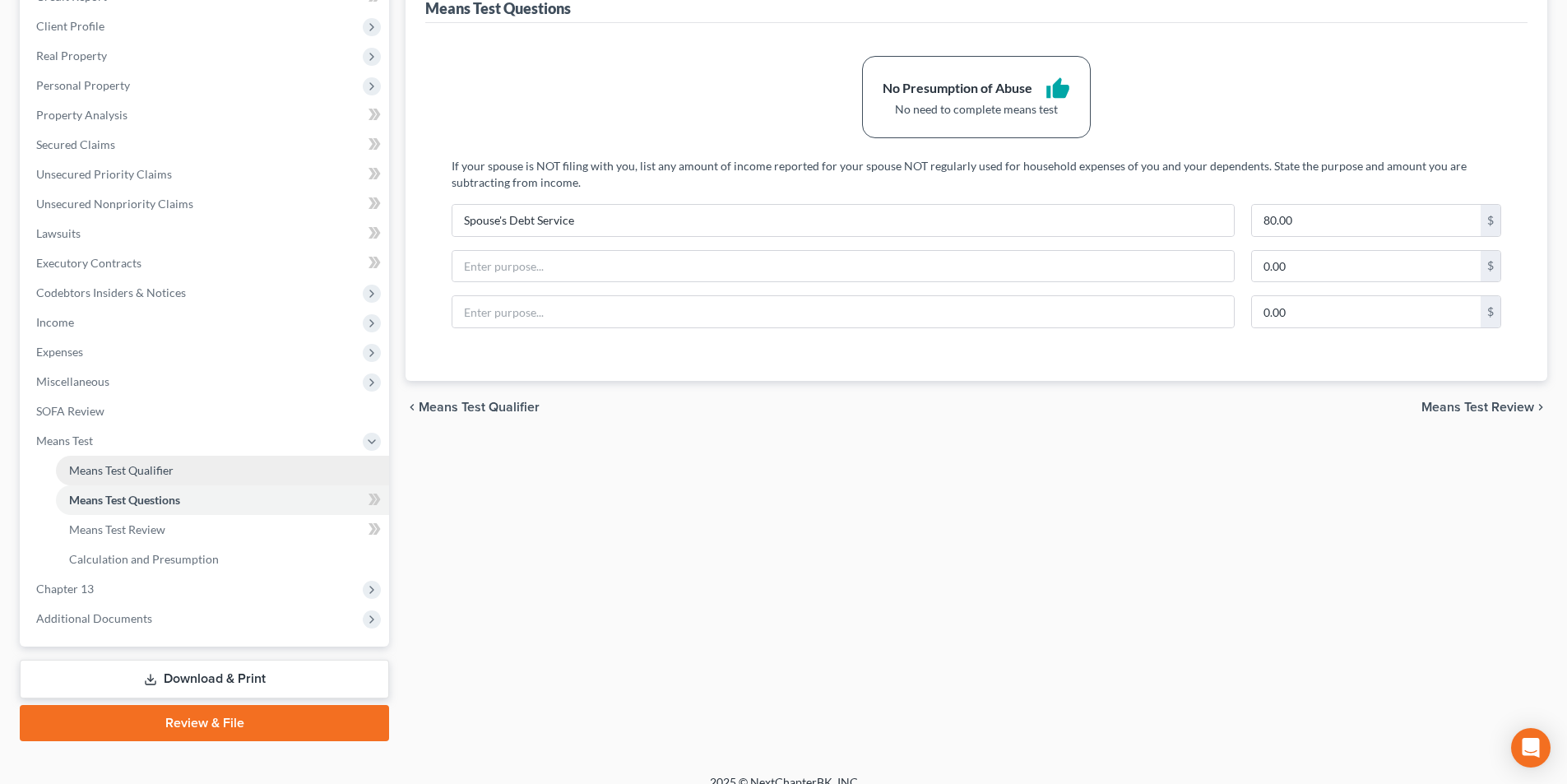
scroll to position [239, 0]
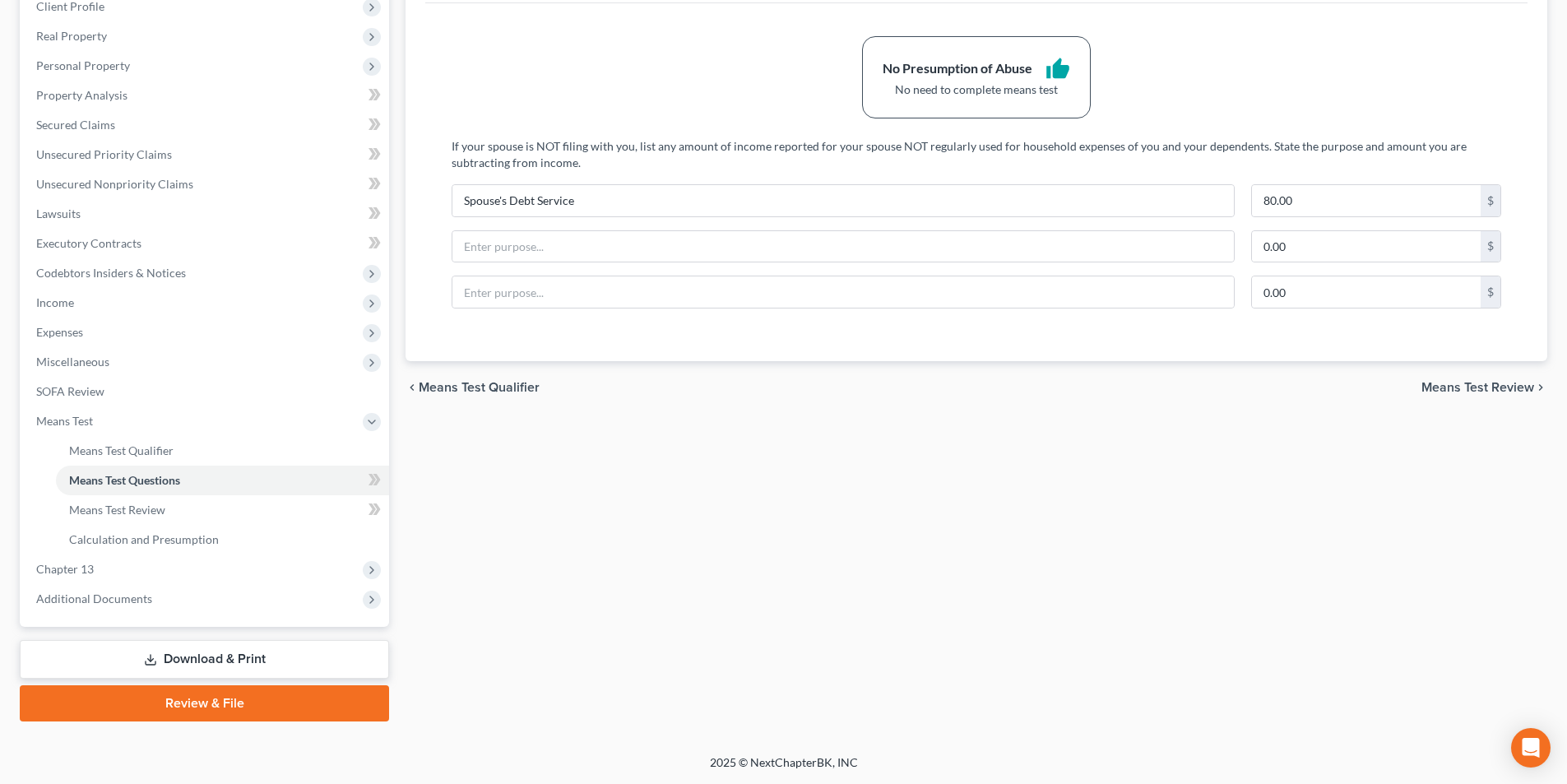
click at [251, 659] on link "Download & Print" at bounding box center [204, 658] width 369 height 38
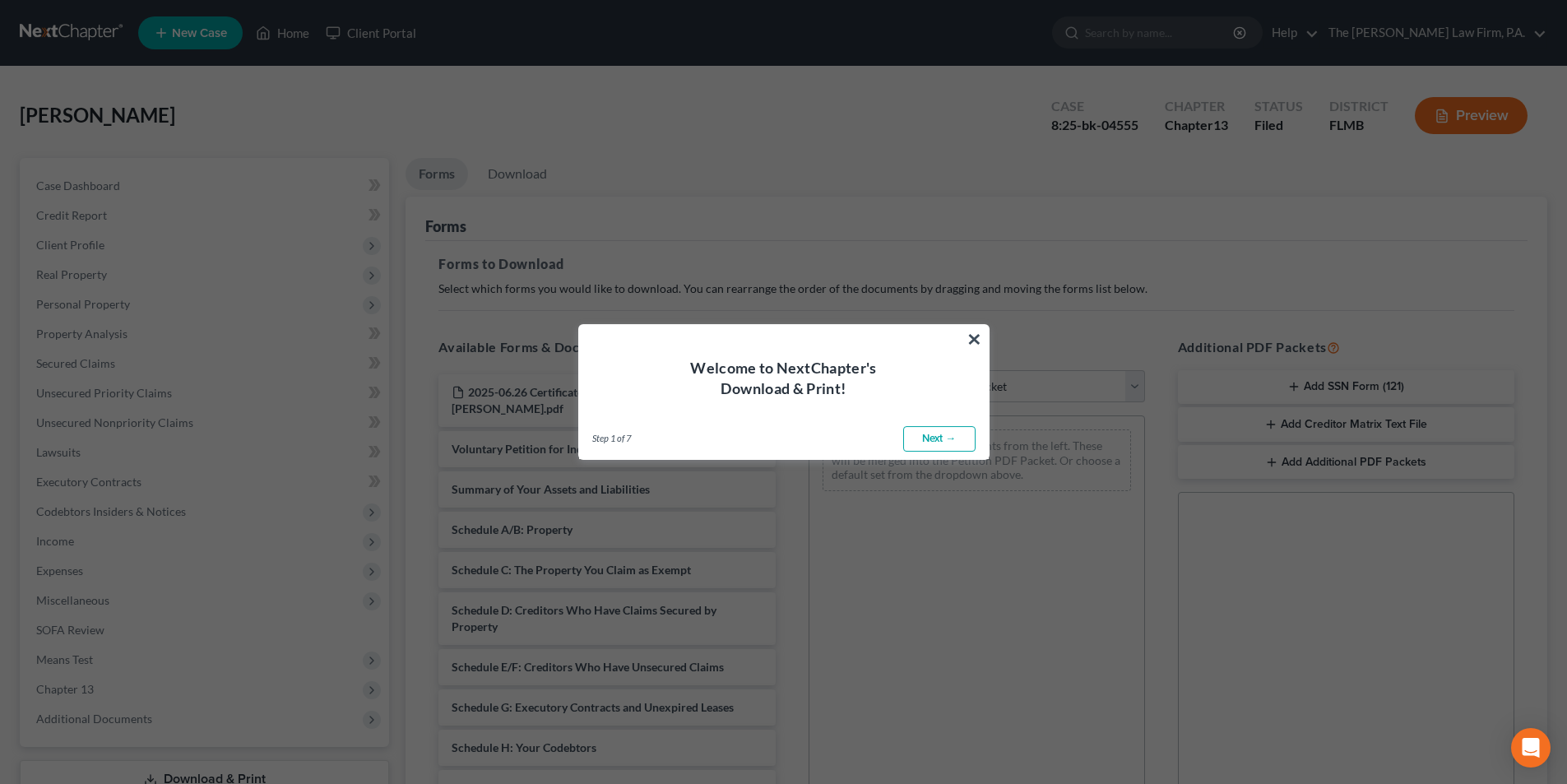
click at [920, 438] on link "Next →" at bounding box center [939, 439] width 72 height 26
select select "0"
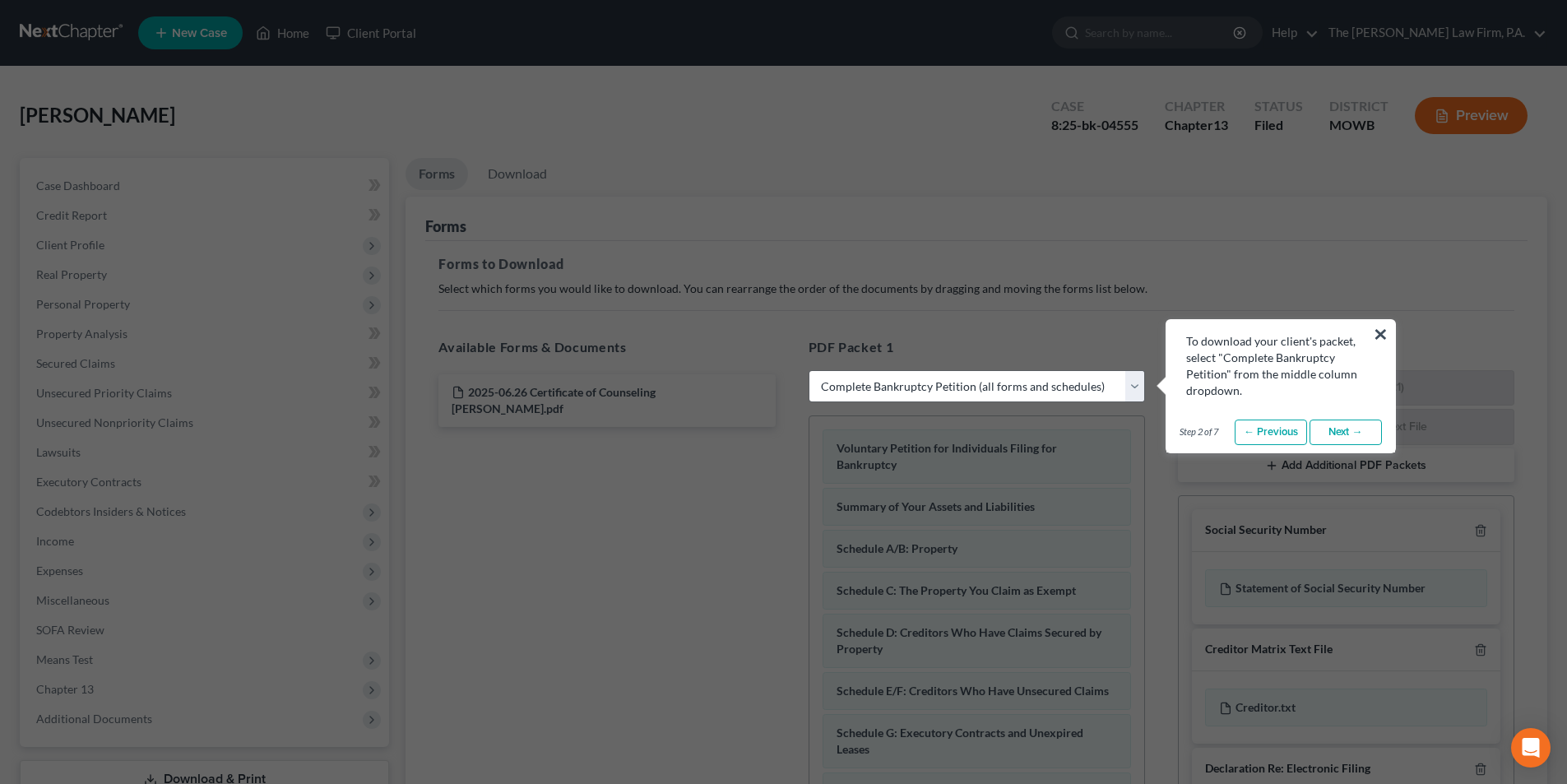
click at [1353, 436] on link "Next →" at bounding box center [1346, 433] width 72 height 26
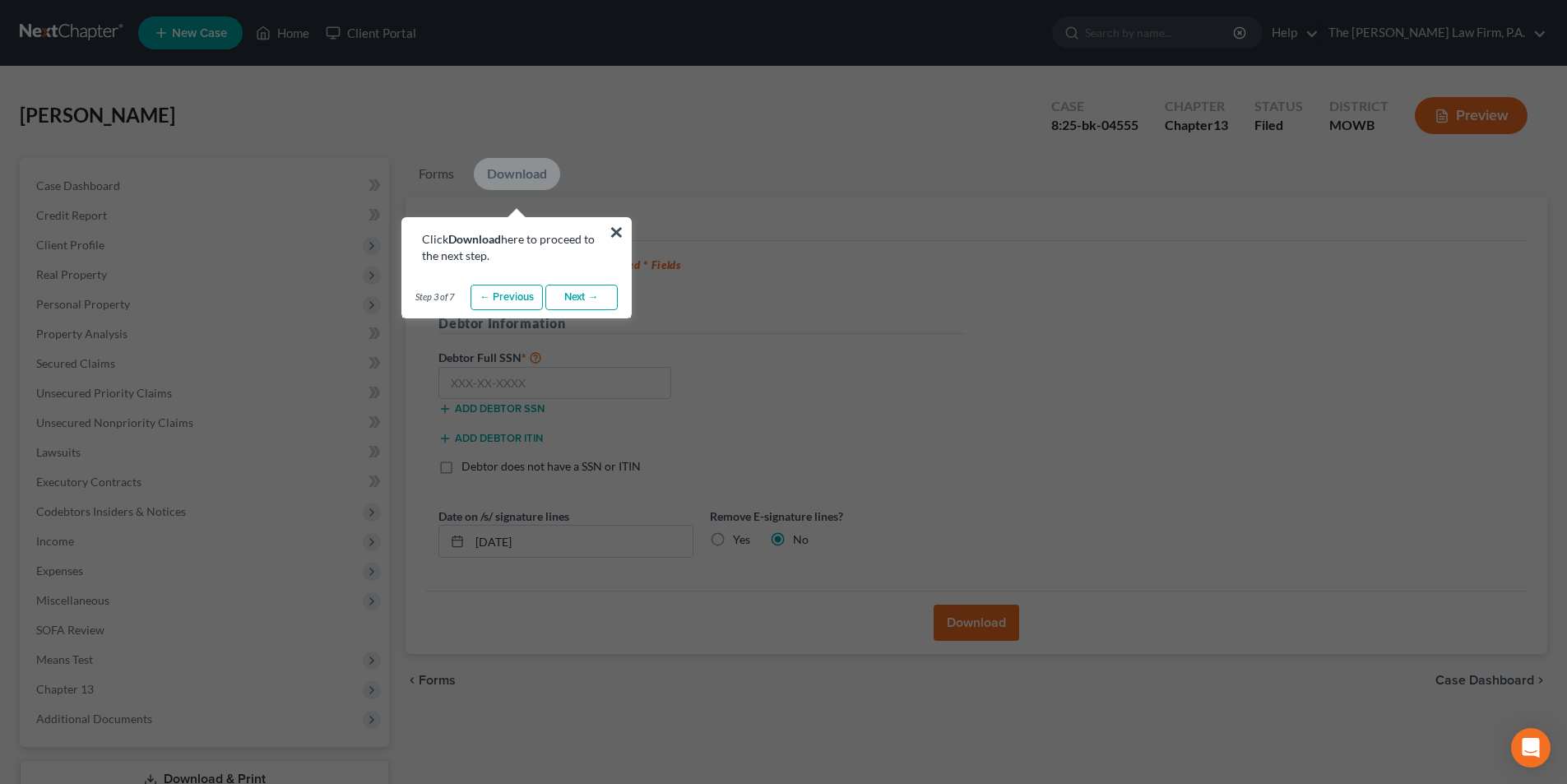
click at [561, 287] on link "Next →" at bounding box center [581, 298] width 72 height 26
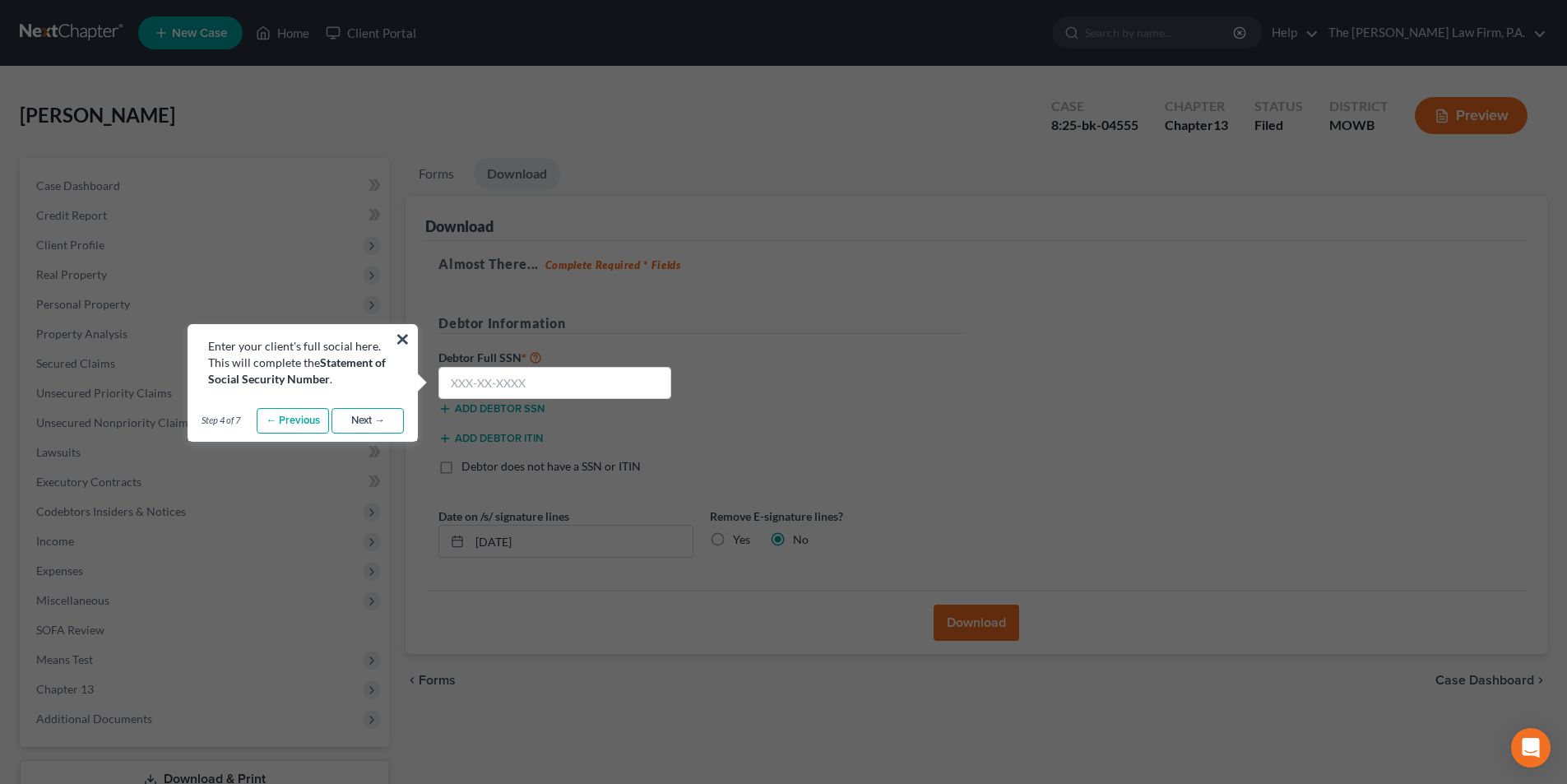
click at [368, 426] on link "Next →" at bounding box center [367, 421] width 72 height 26
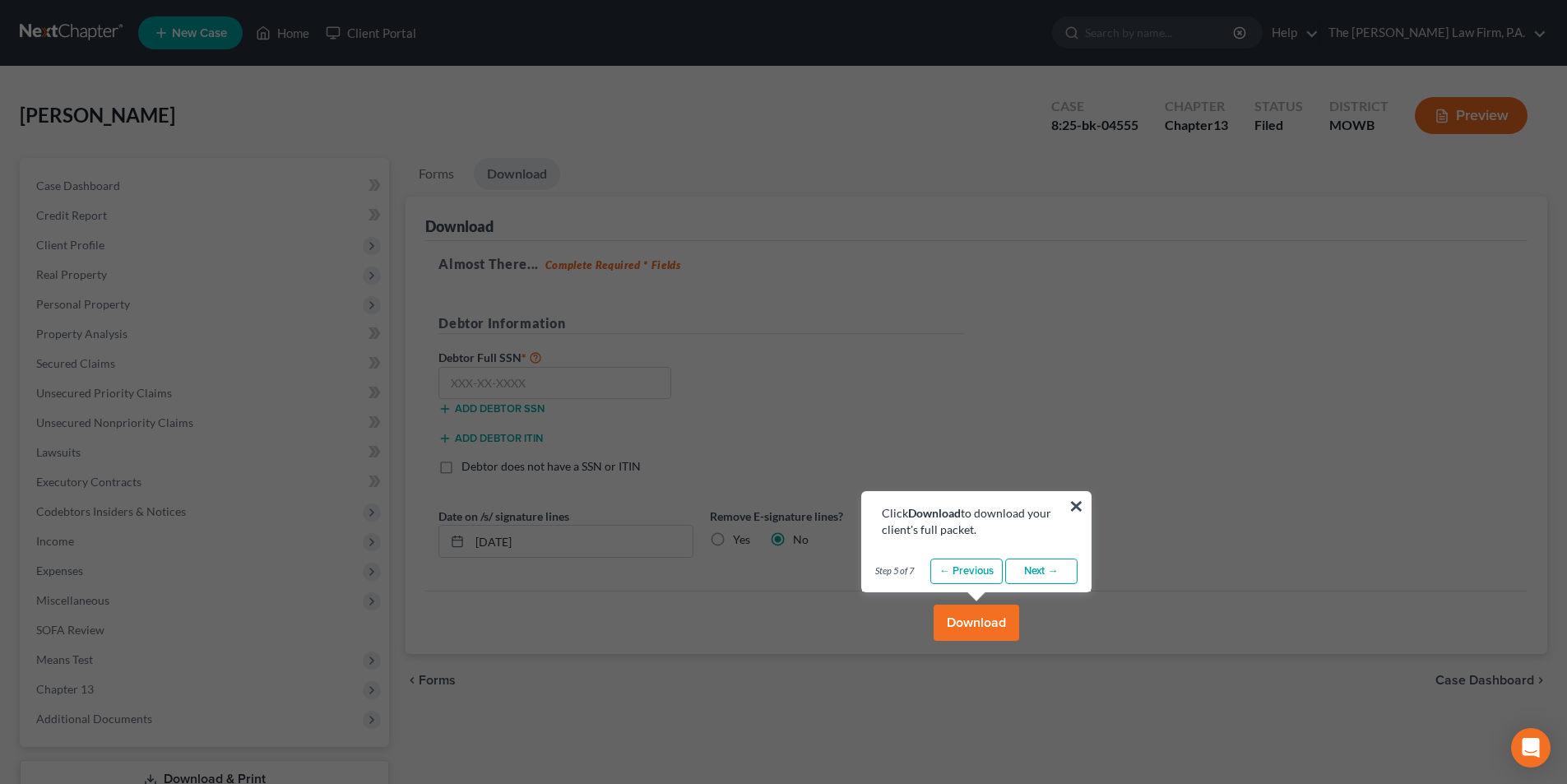
click at [1067, 585] on div "Step 5 of 7 ← Previous Next → Done" at bounding box center [977, 571] width 229 height 41
click at [1064, 577] on link "Next →" at bounding box center [1041, 571] width 72 height 26
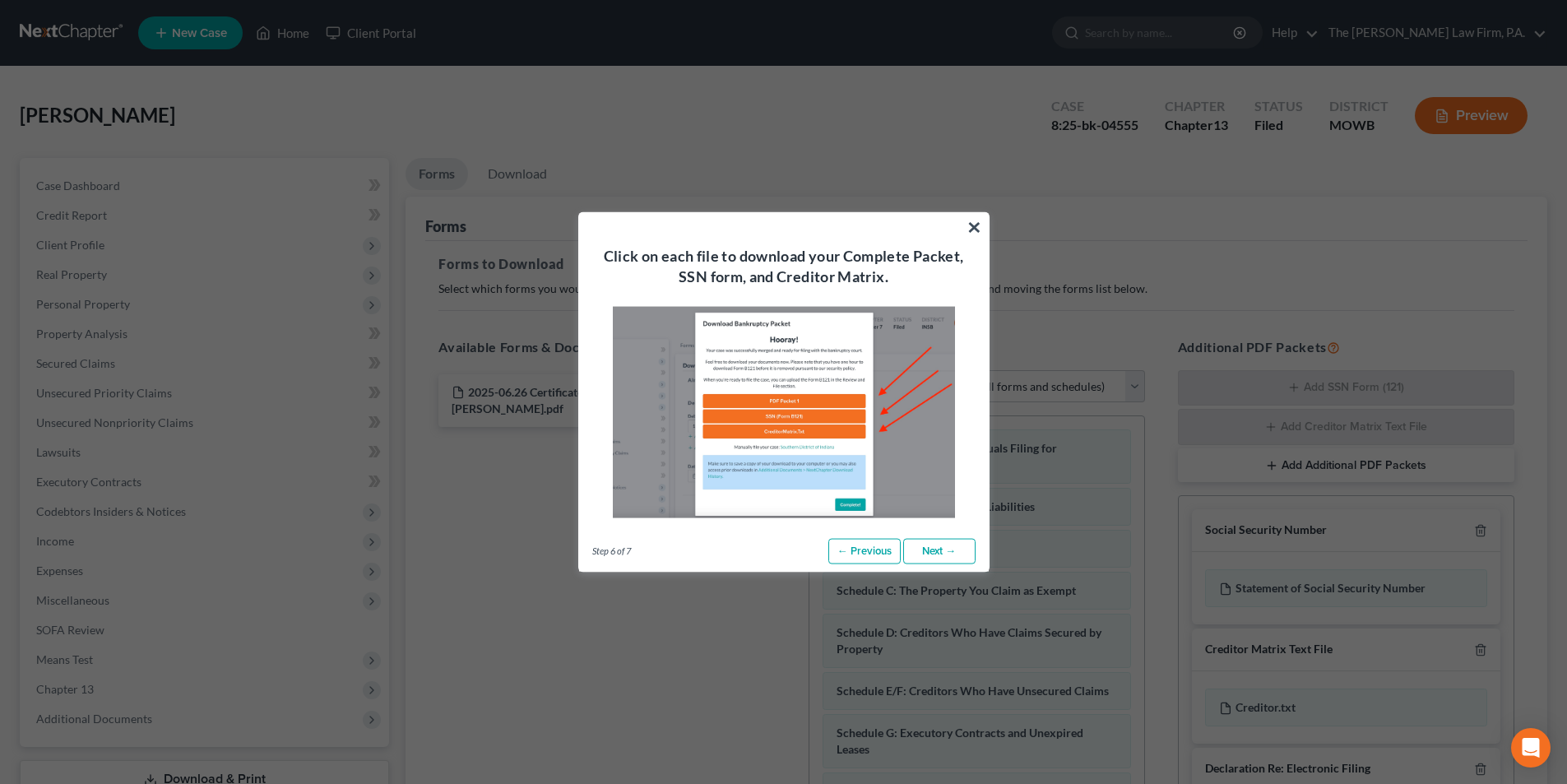
click at [926, 549] on link "Next →" at bounding box center [939, 551] width 72 height 26
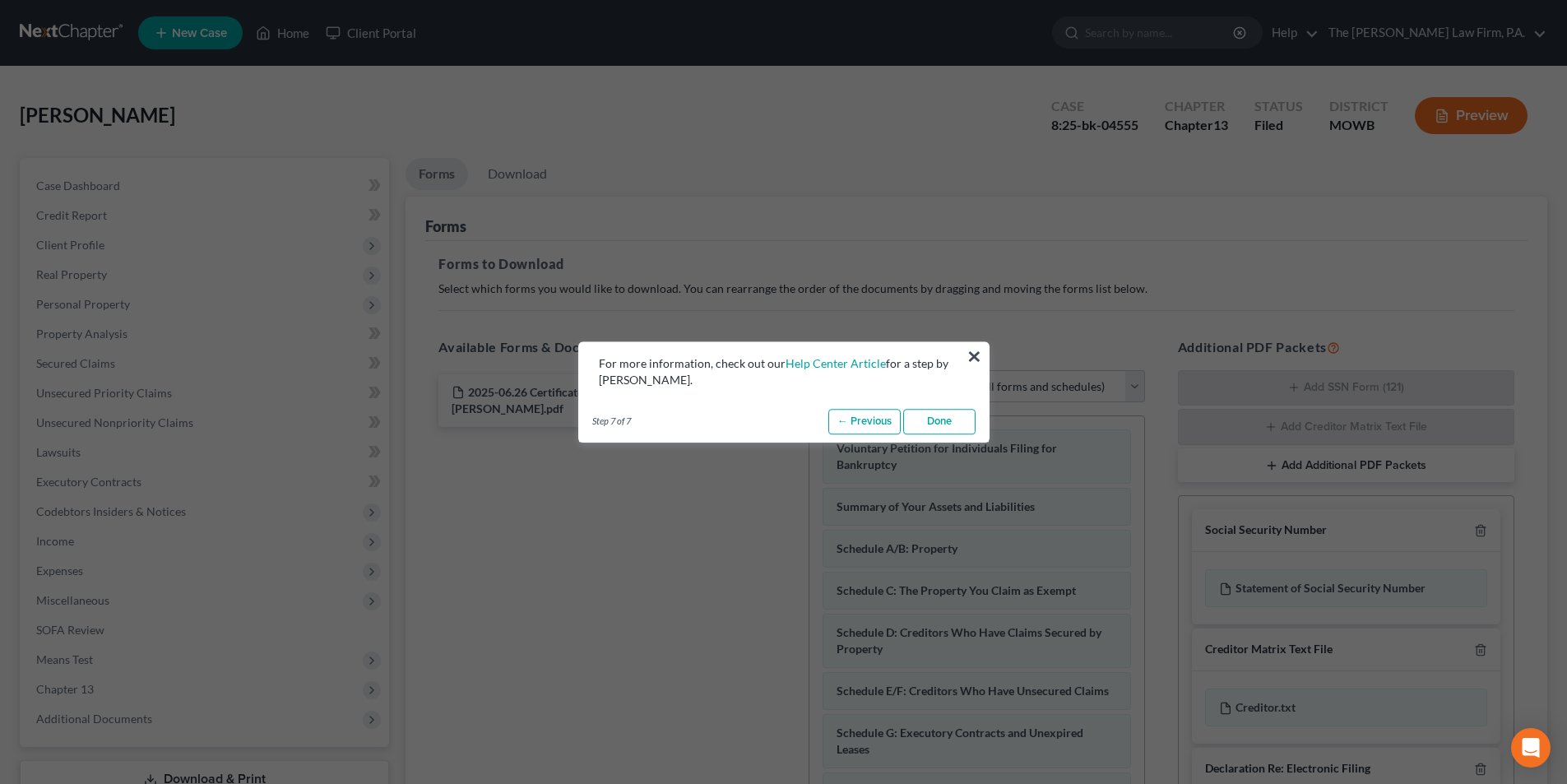
click at [947, 422] on link "Done" at bounding box center [939, 422] width 72 height 26
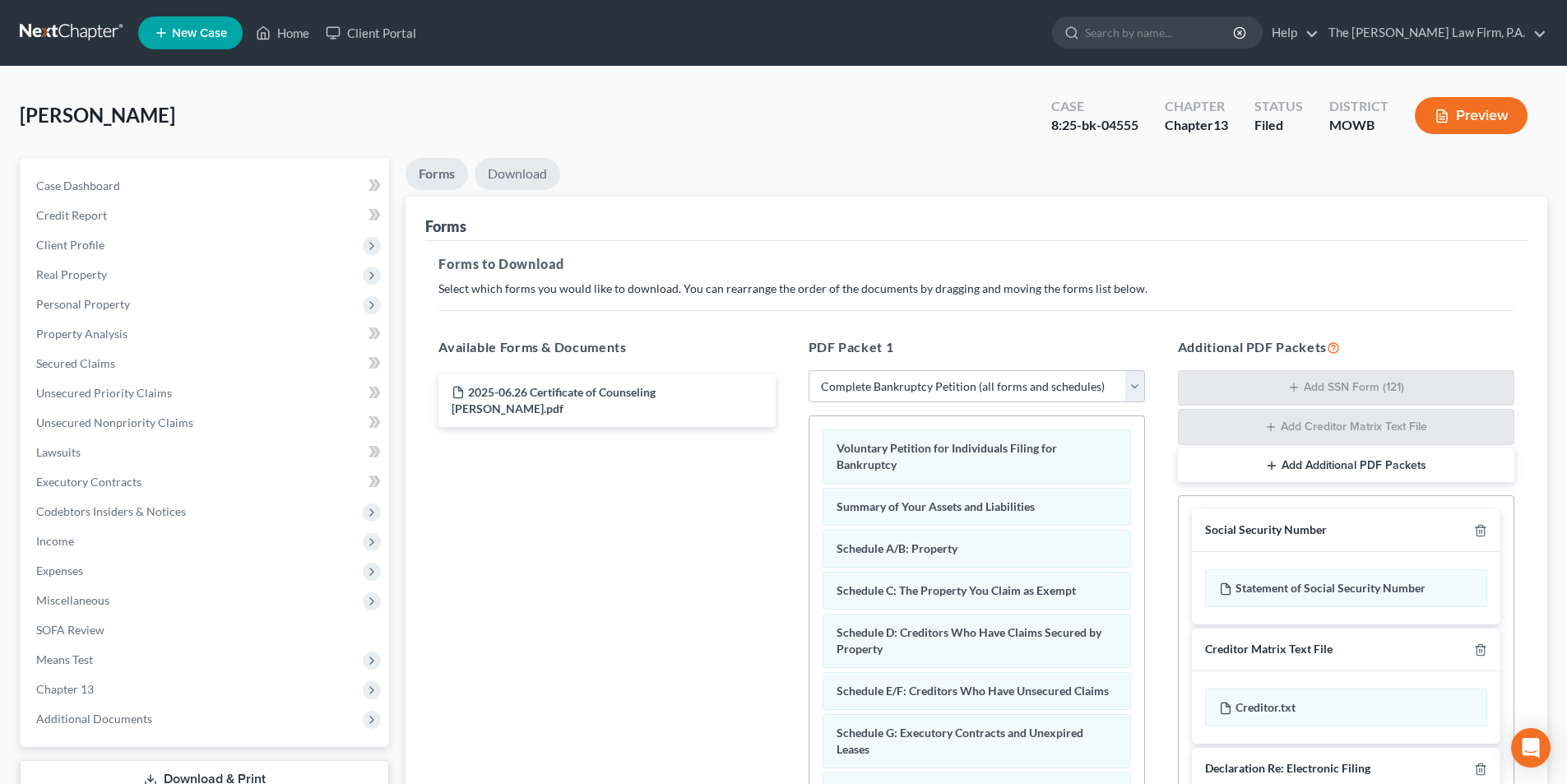
click at [525, 177] on link "Download" at bounding box center [517, 174] width 85 height 32
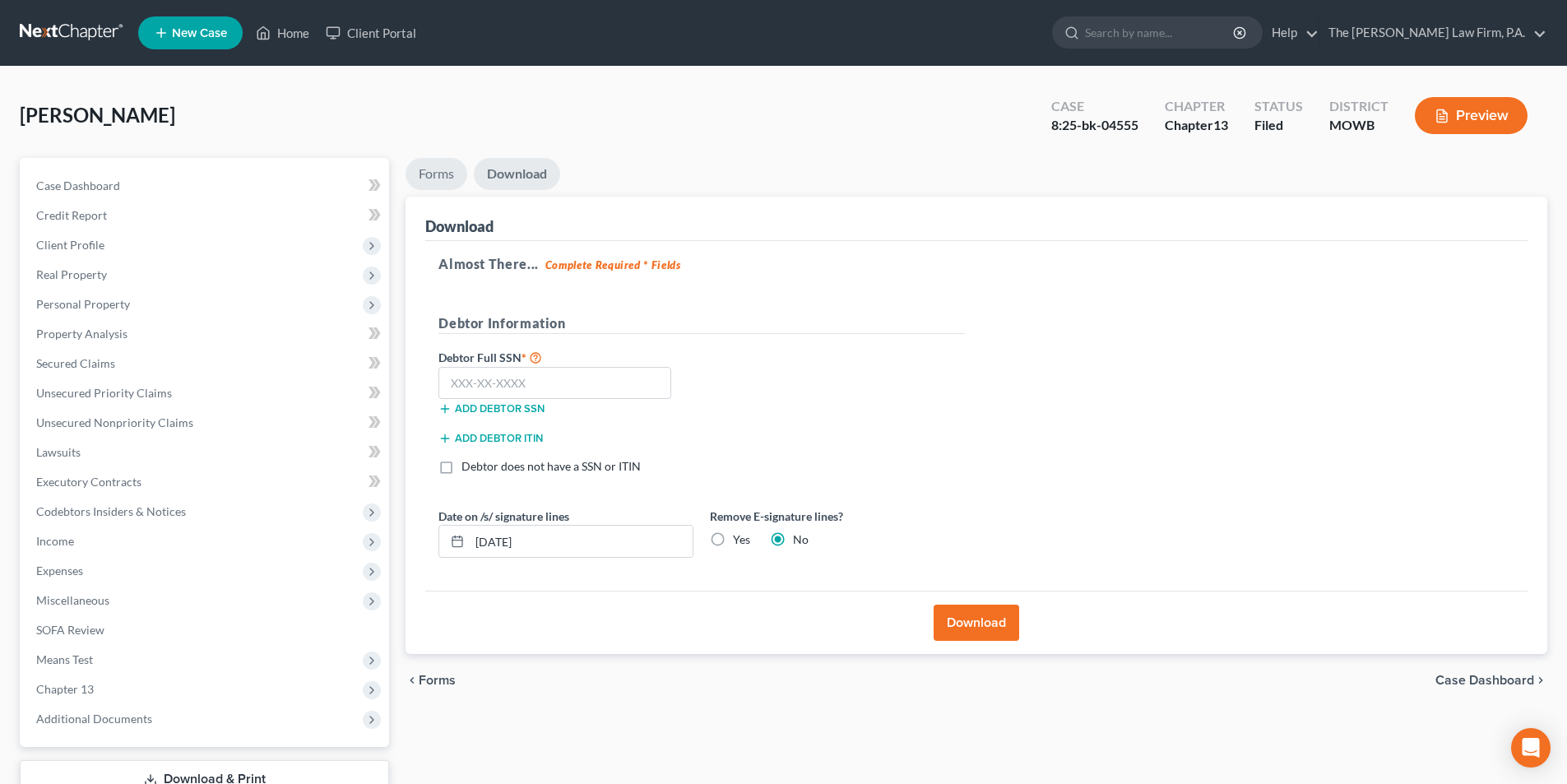
click at [435, 168] on link "Forms" at bounding box center [437, 174] width 62 height 32
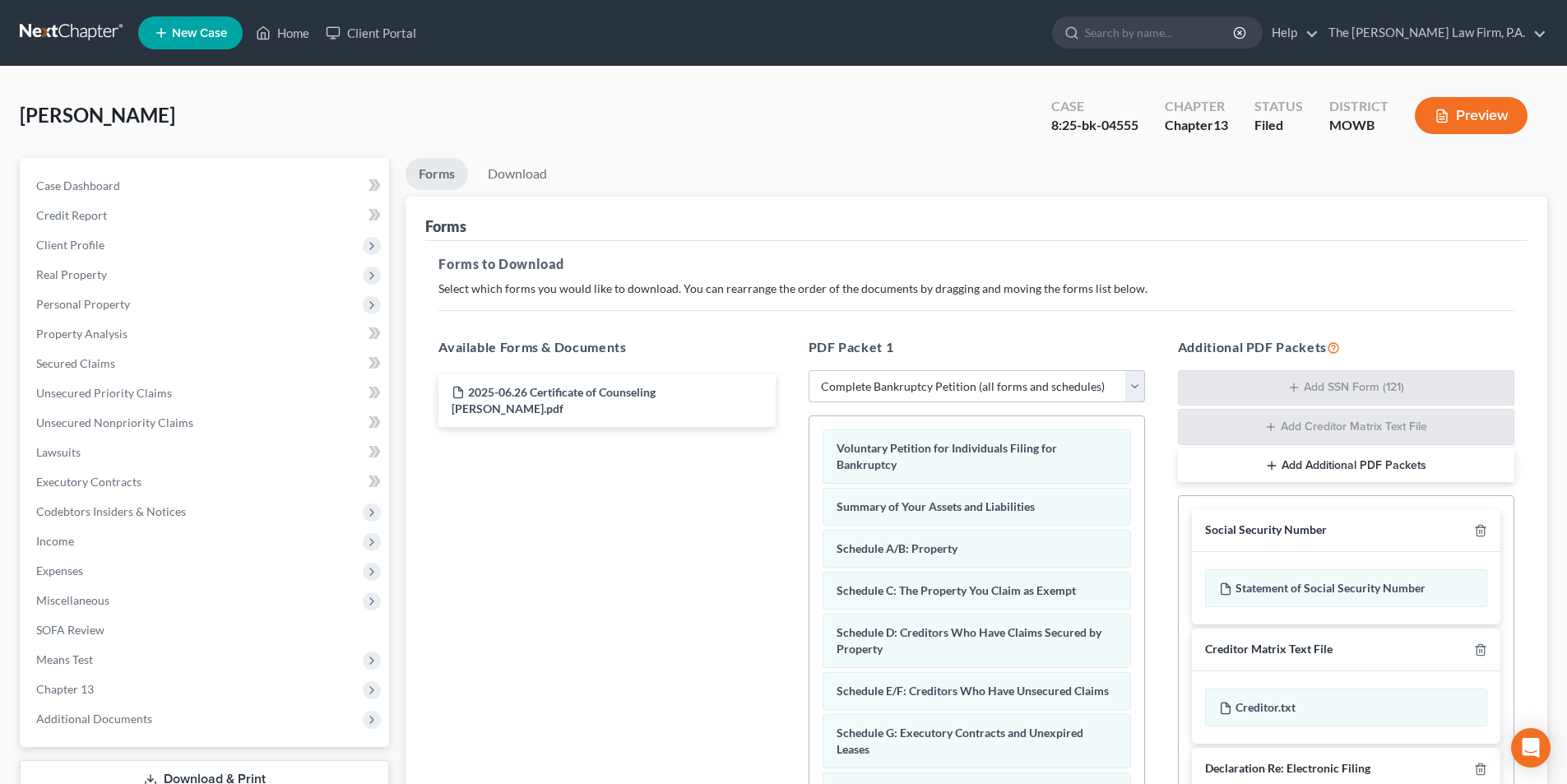
click at [903, 387] on select "Choose Default Petition PDF Packet Complete Bankruptcy Petition (all forms and …" at bounding box center [977, 386] width 336 height 33
select select
click at [809, 370] on select "Choose Default Petition PDF Packet Complete Bankruptcy Petition (all forms and …" at bounding box center [977, 386] width 336 height 33
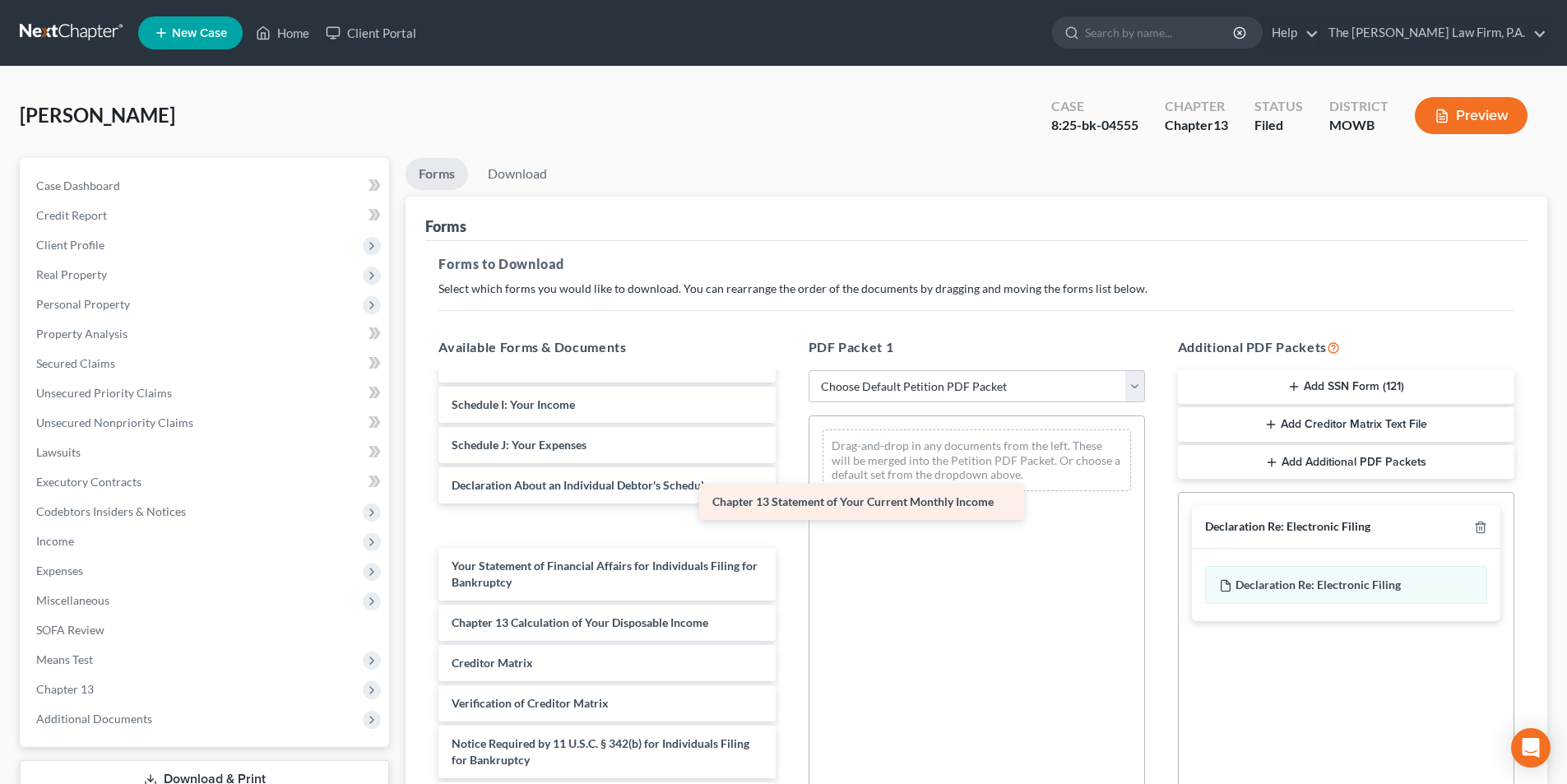
scroll to position [343, 0]
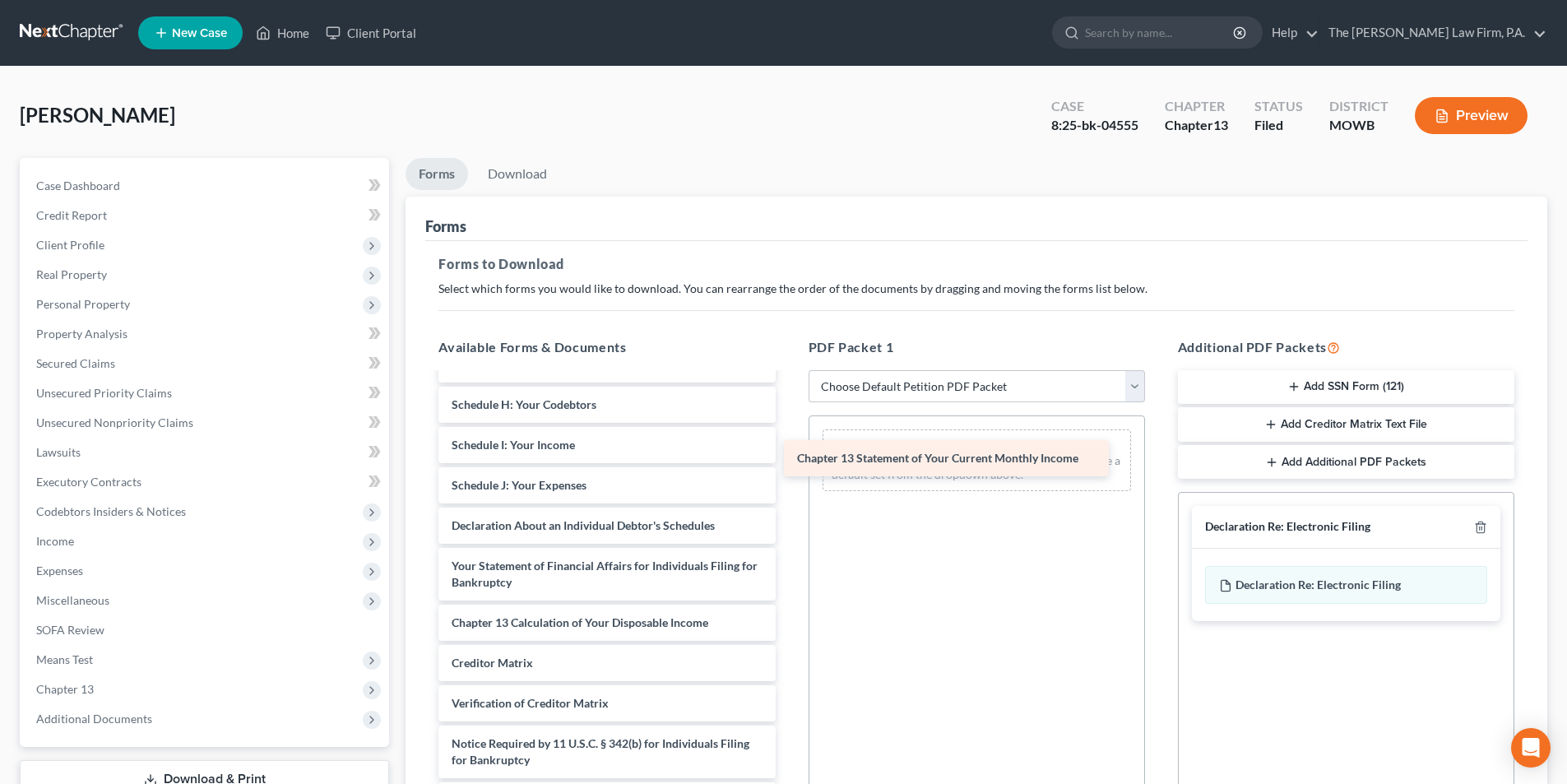
drag, startPoint x: 515, startPoint y: 584, endPoint x: 868, endPoint y: 456, distance: 375.5
click at [788, 456] on div "Chapter 13 Statement of Your Current Monthly Income 2025-06.26 Certificate of C…" at bounding box center [606, 424] width 363 height 787
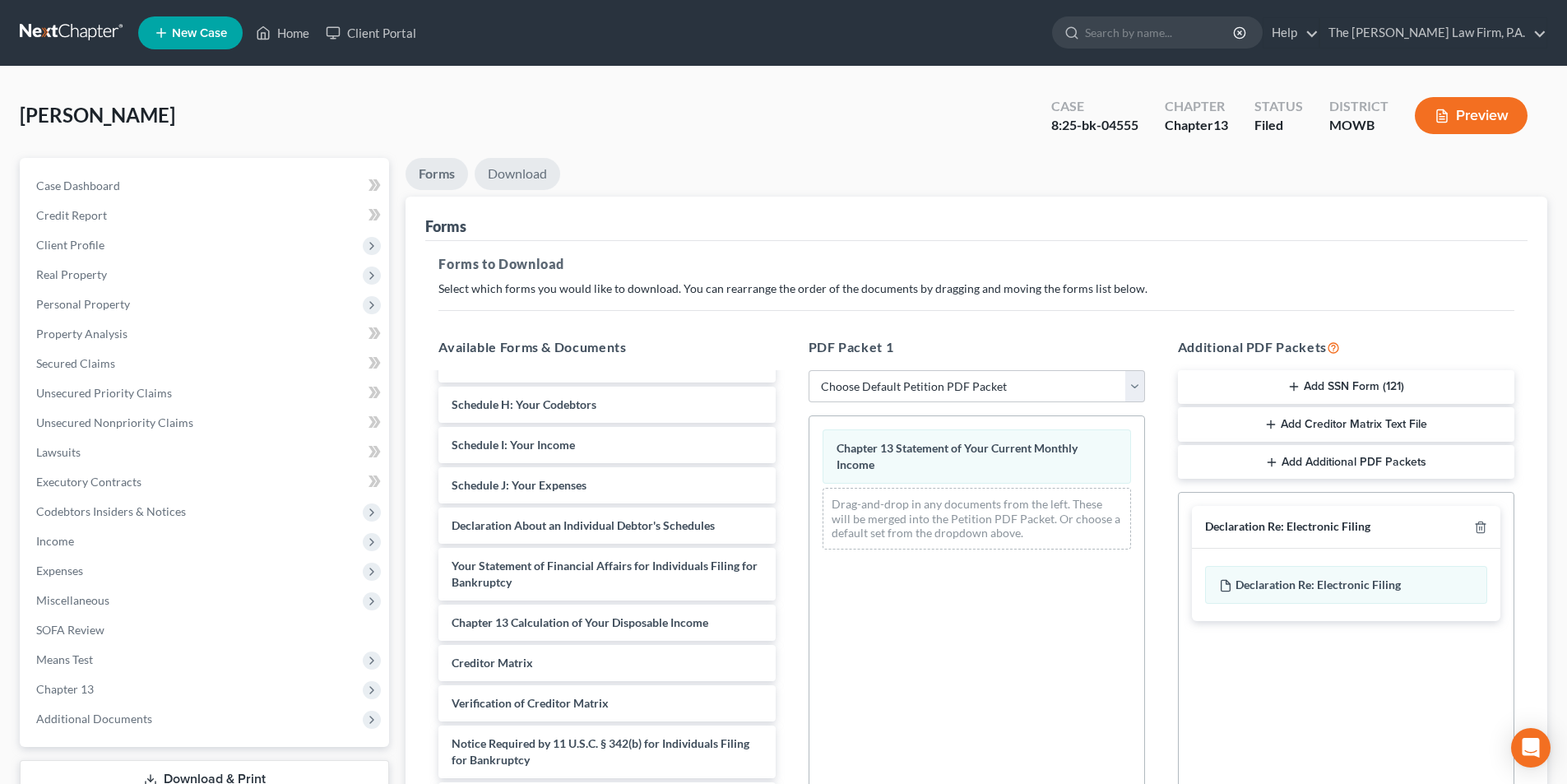
click at [509, 170] on link "Download" at bounding box center [517, 174] width 85 height 32
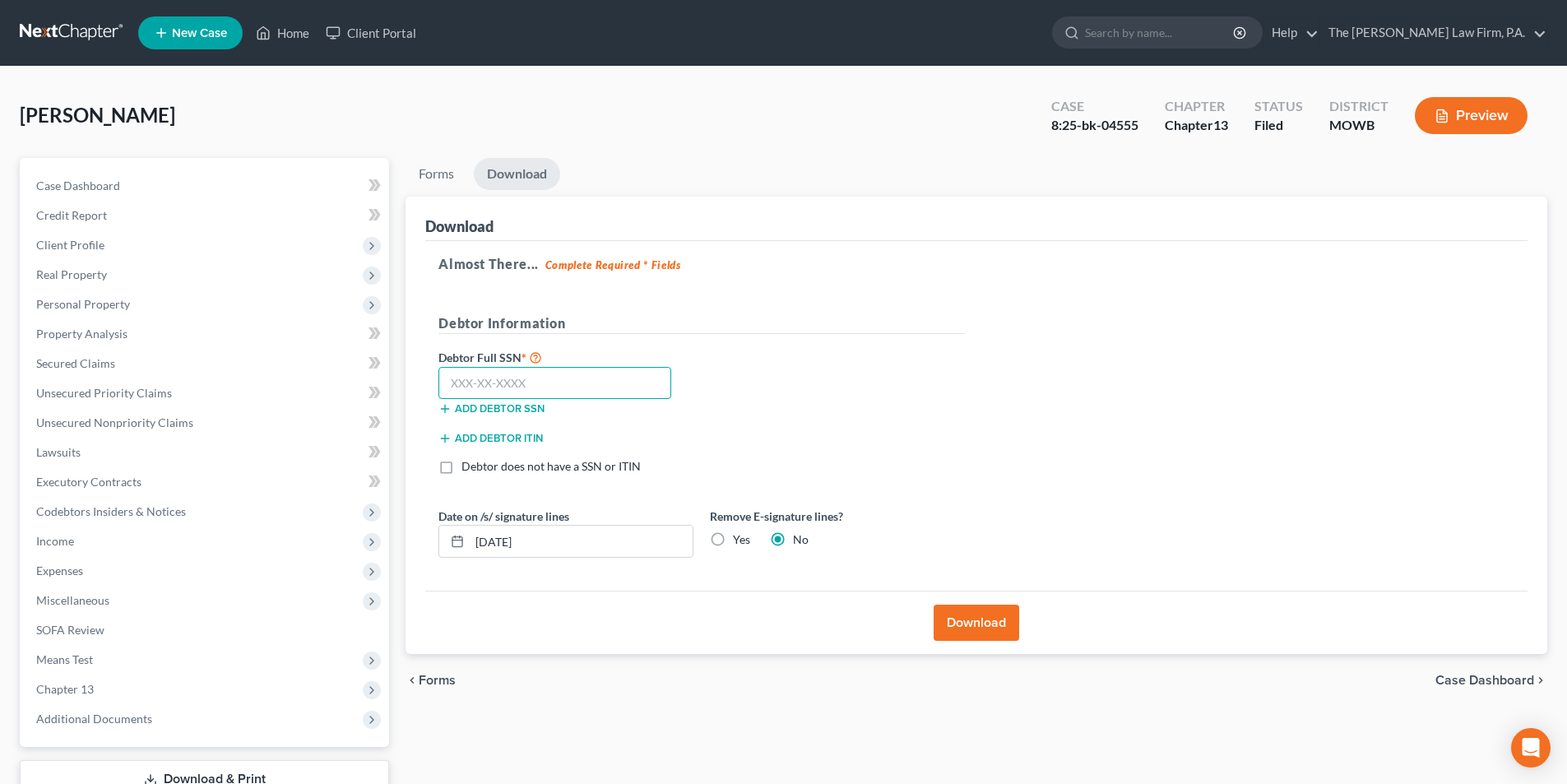
click at [470, 387] on input "text" at bounding box center [555, 383] width 232 height 33
type input "591-68-9214"
click at [974, 608] on button "Download" at bounding box center [976, 622] width 85 height 37
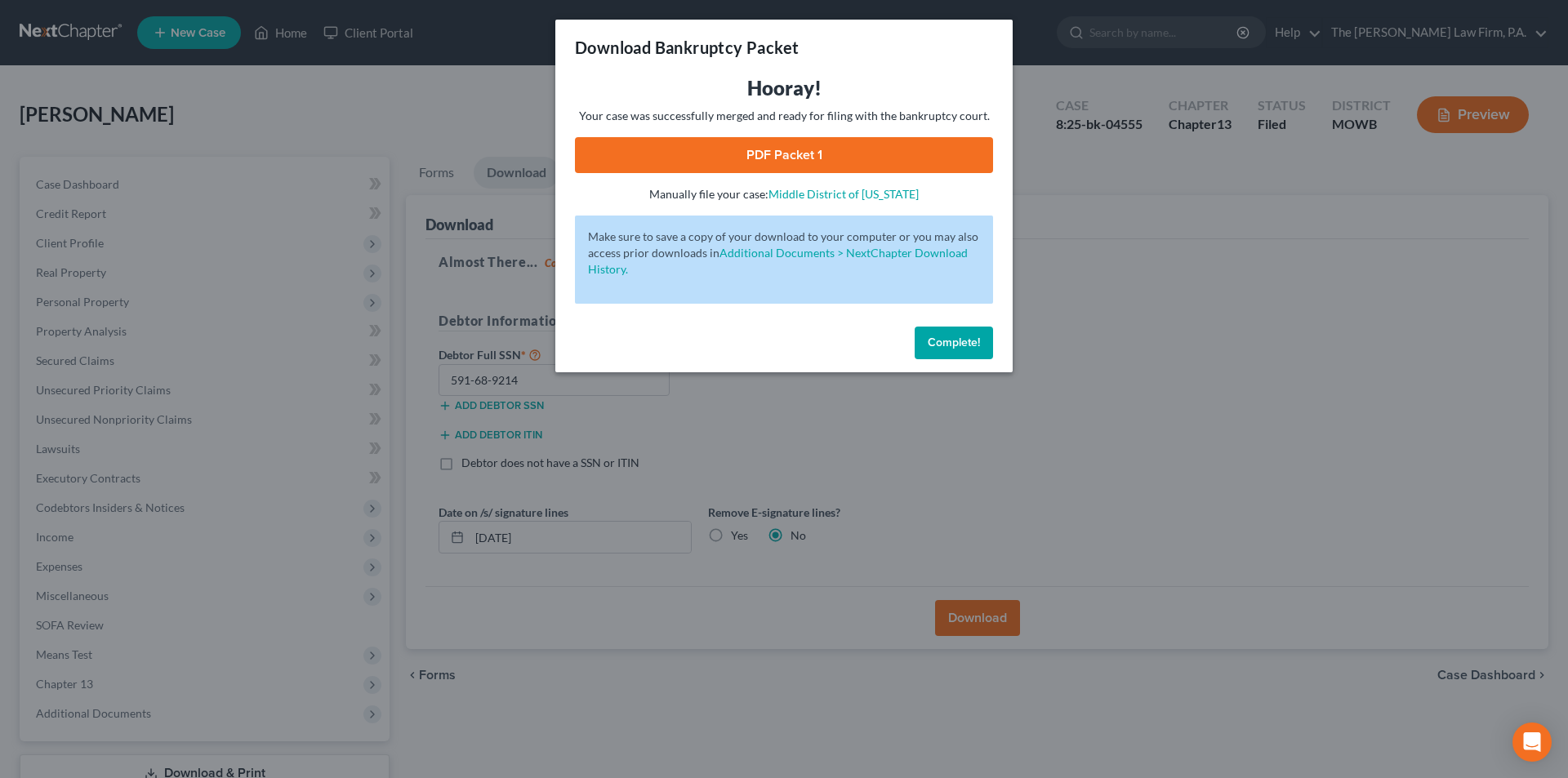
click at [766, 155] on link "PDF Packet 1" at bounding box center [783, 154] width 418 height 36
click at [946, 337] on span "Complete!" at bounding box center [953, 342] width 52 height 14
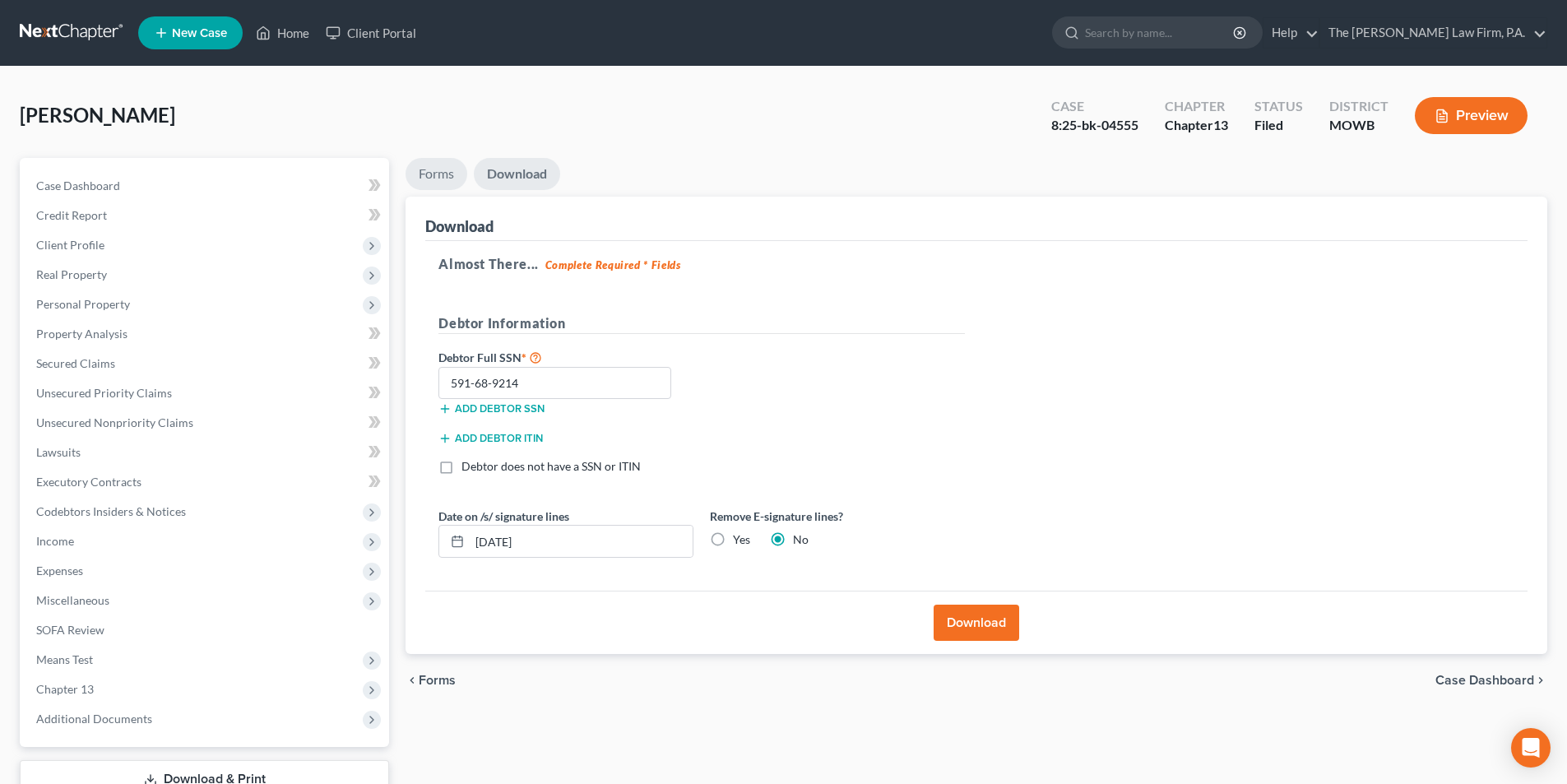
click at [435, 177] on link "Forms" at bounding box center [437, 174] width 62 height 32
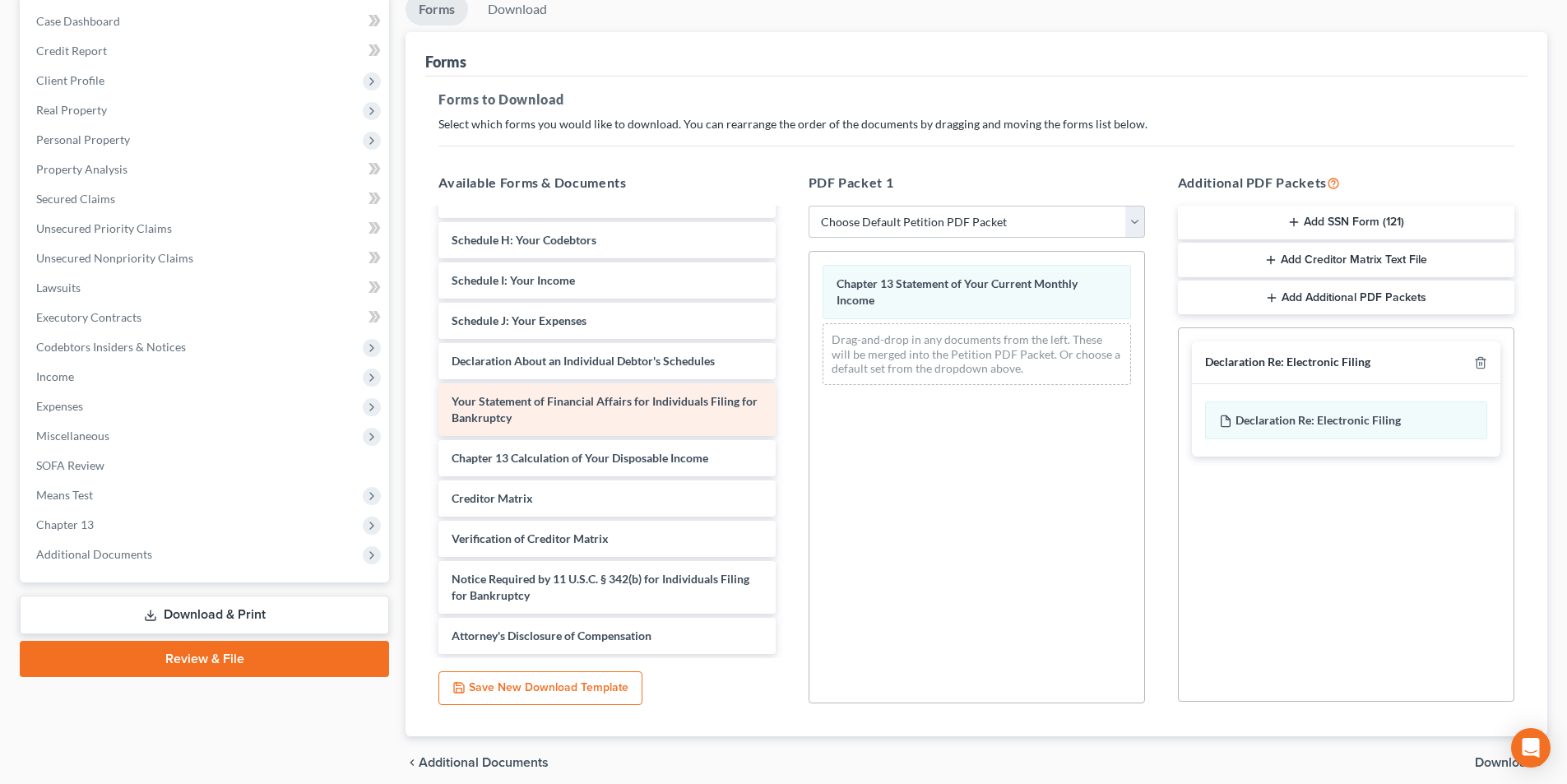
scroll to position [232, 0]
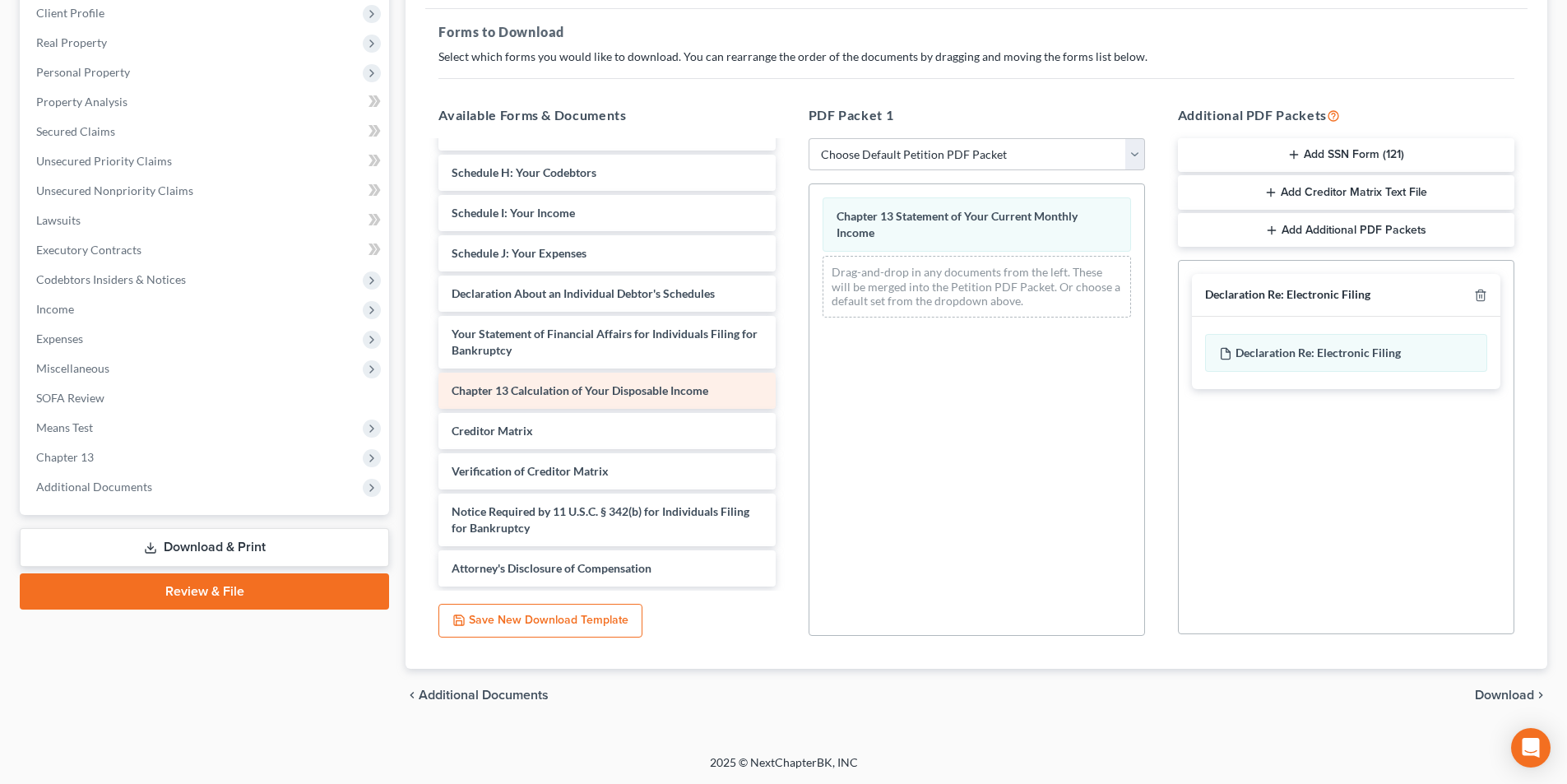
click at [560, 395] on span "Chapter 13 Calculation of Your Disposable Income" at bounding box center [580, 390] width 257 height 14
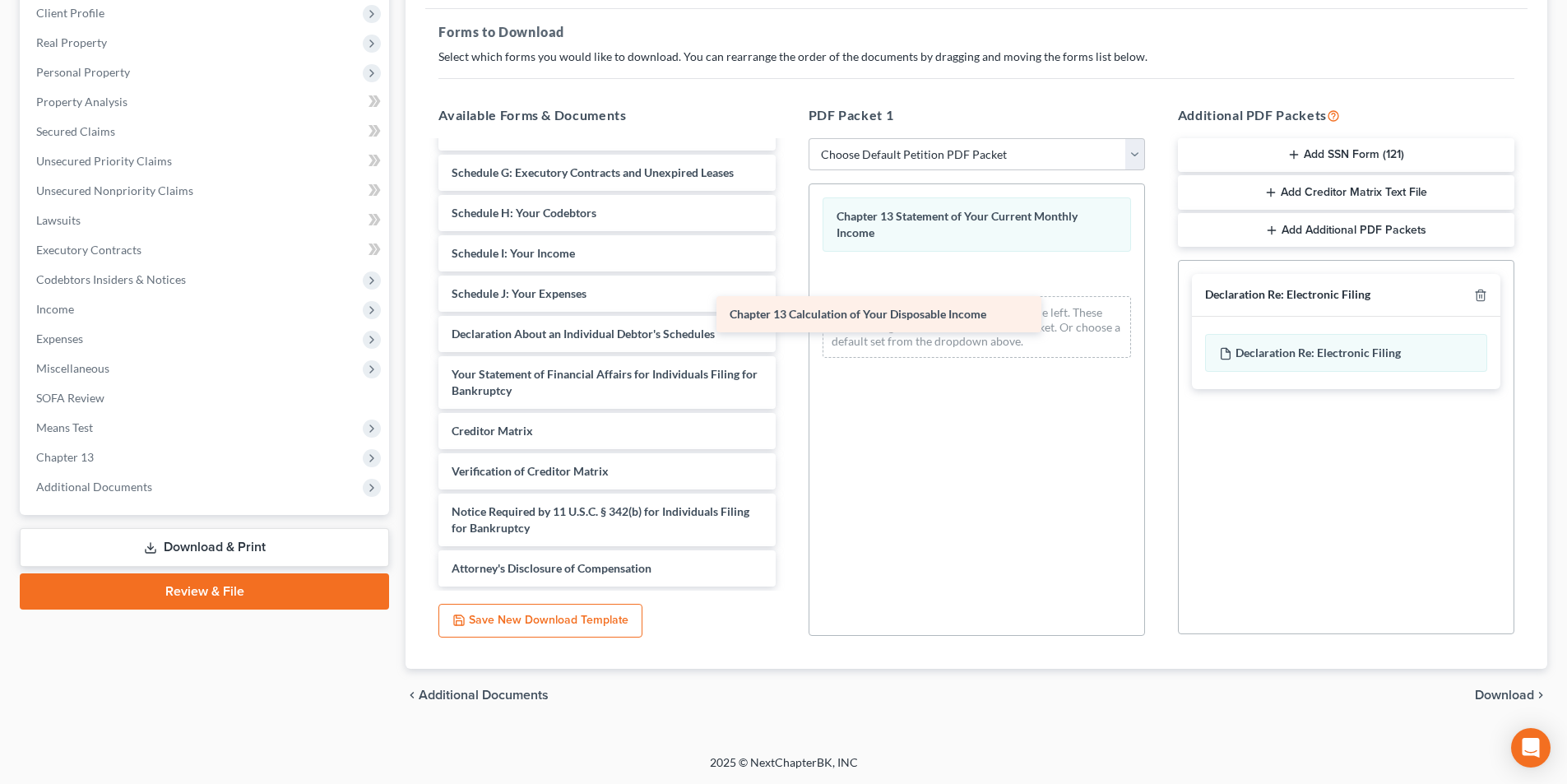
scroll to position [303, 0]
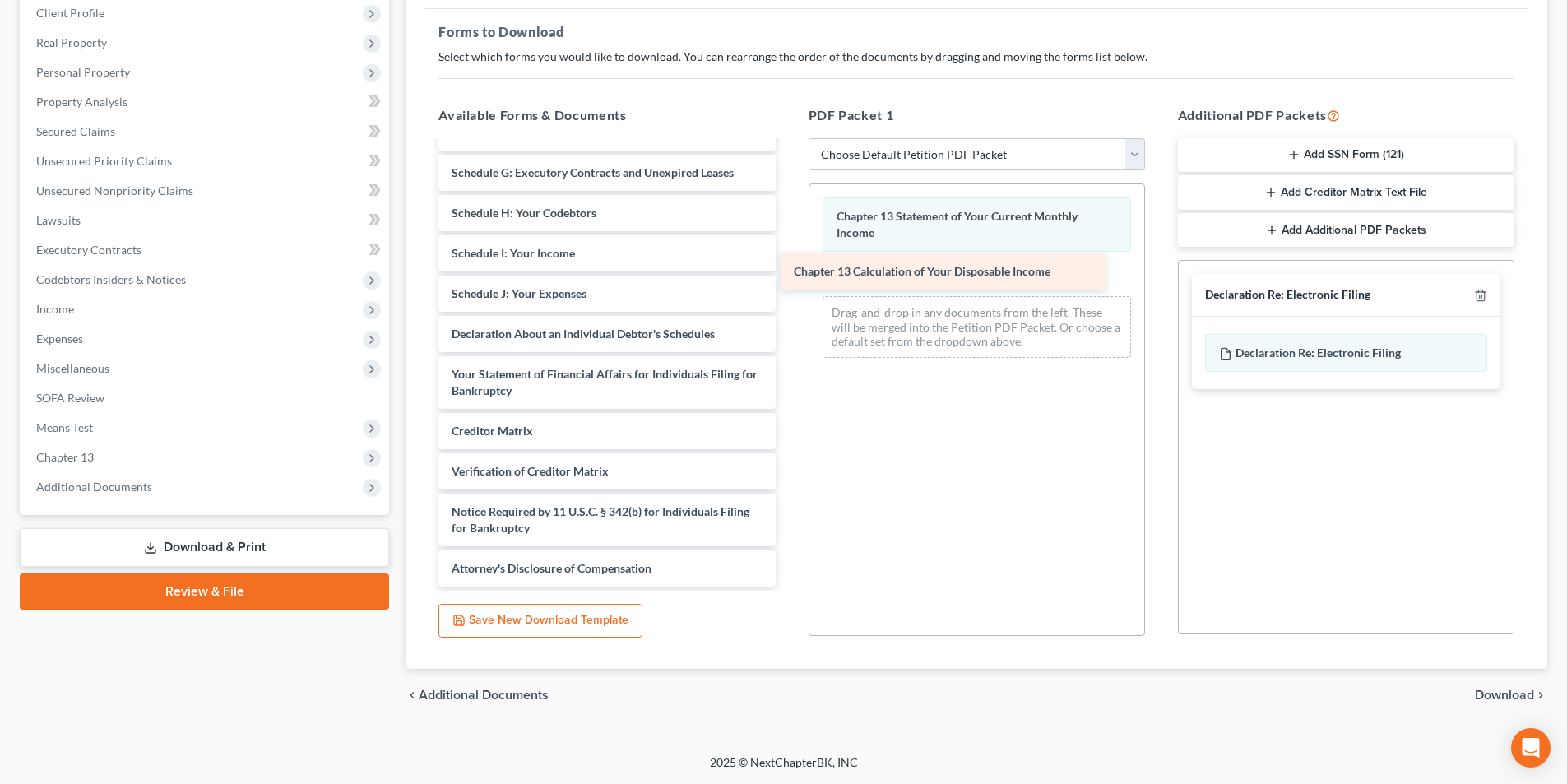
drag, startPoint x: 569, startPoint y: 389, endPoint x: 911, endPoint y: 270, distance: 362.1
click at [788, 270] on div "Chapter 13 Calculation of Your Disposable Income 2025-06.26 Certificate of Coun…" at bounding box center [606, 213] width 363 height 747
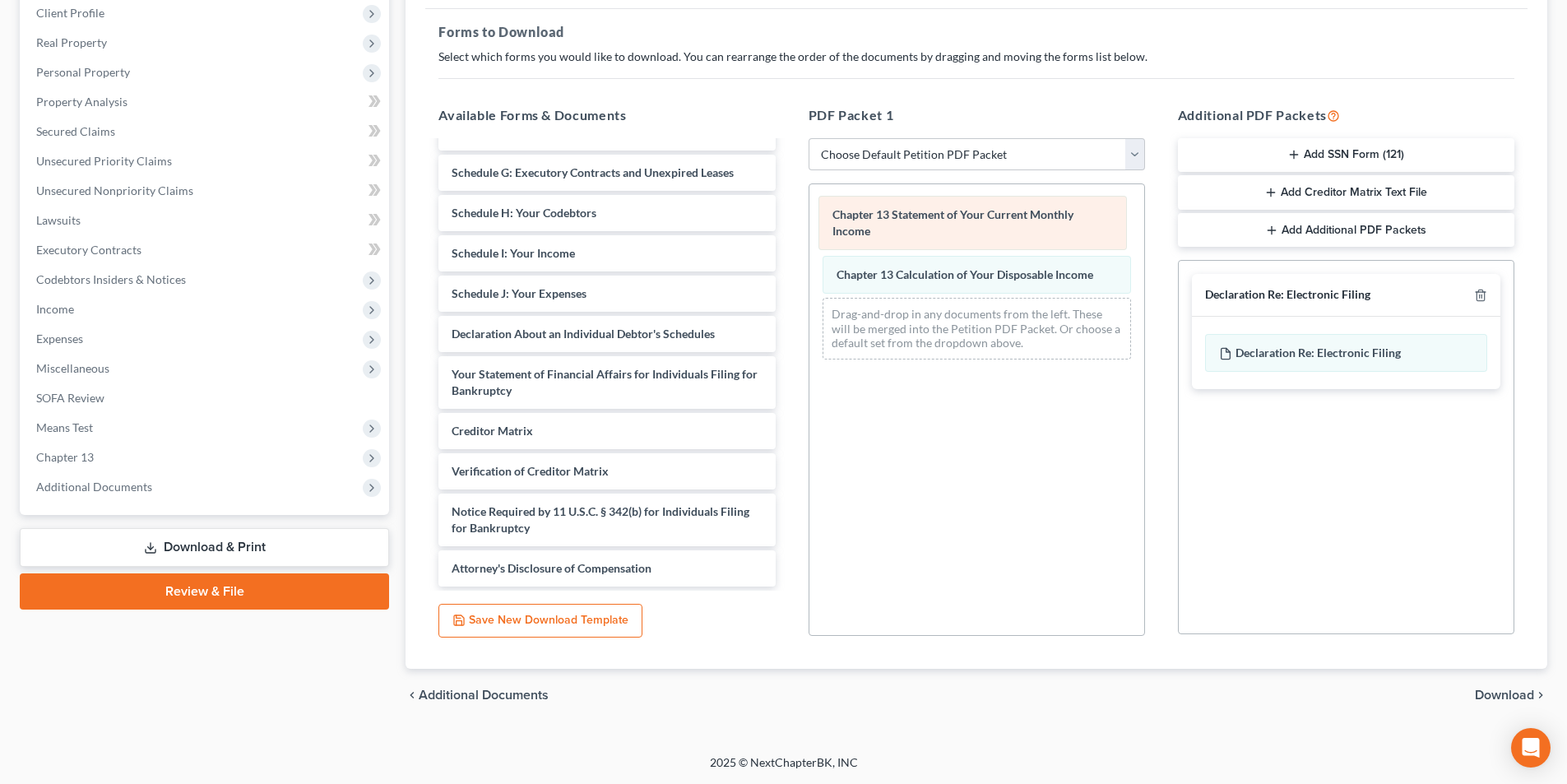
scroll to position [343, 0]
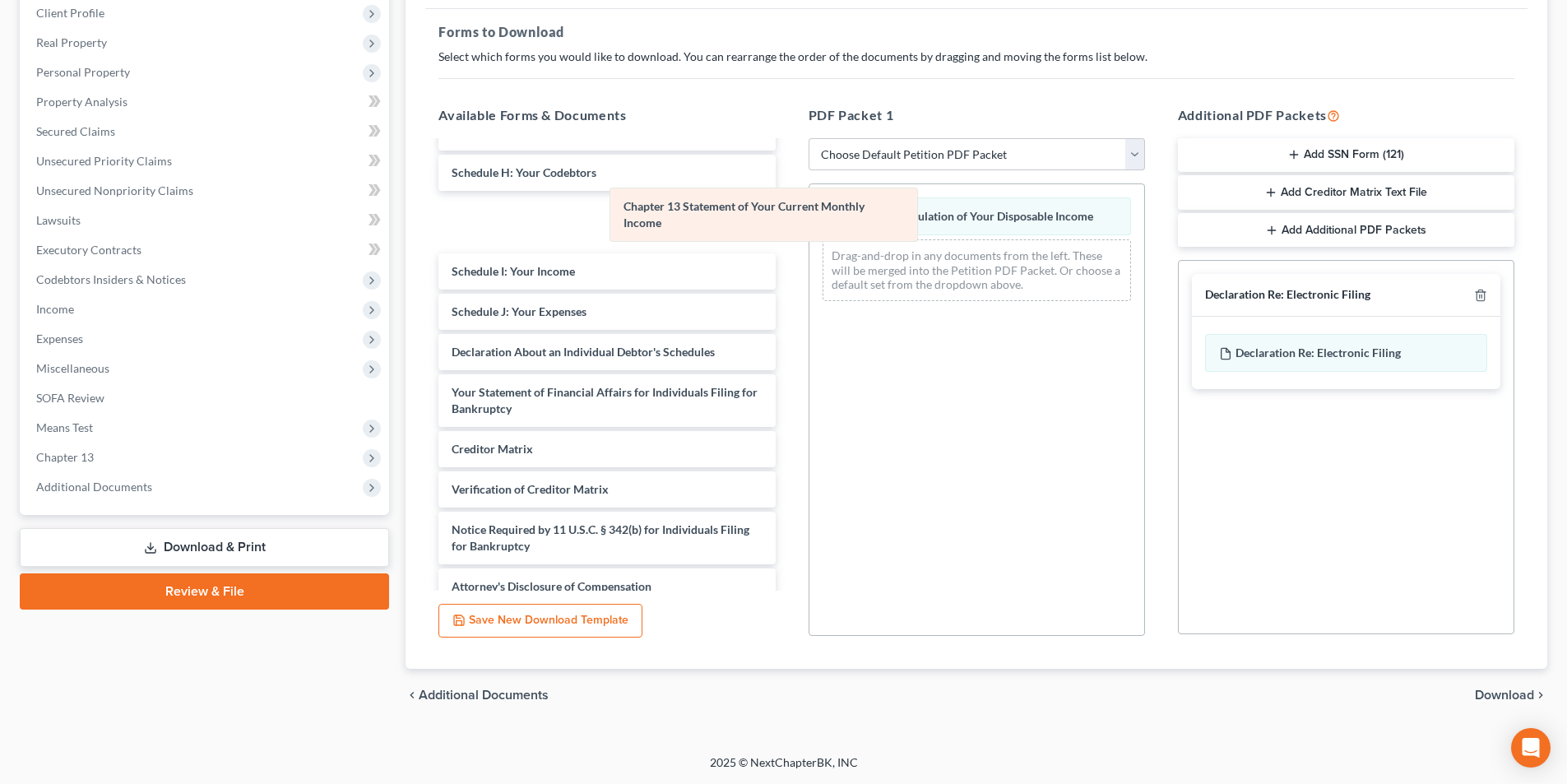
drag, startPoint x: 924, startPoint y: 235, endPoint x: 705, endPoint y: 227, distance: 219.1
click at [810, 227] on div "Chapter 13 Statement of Your Current Monthly Income Chapter 13 Statement of You…" at bounding box center [977, 249] width 335 height 130
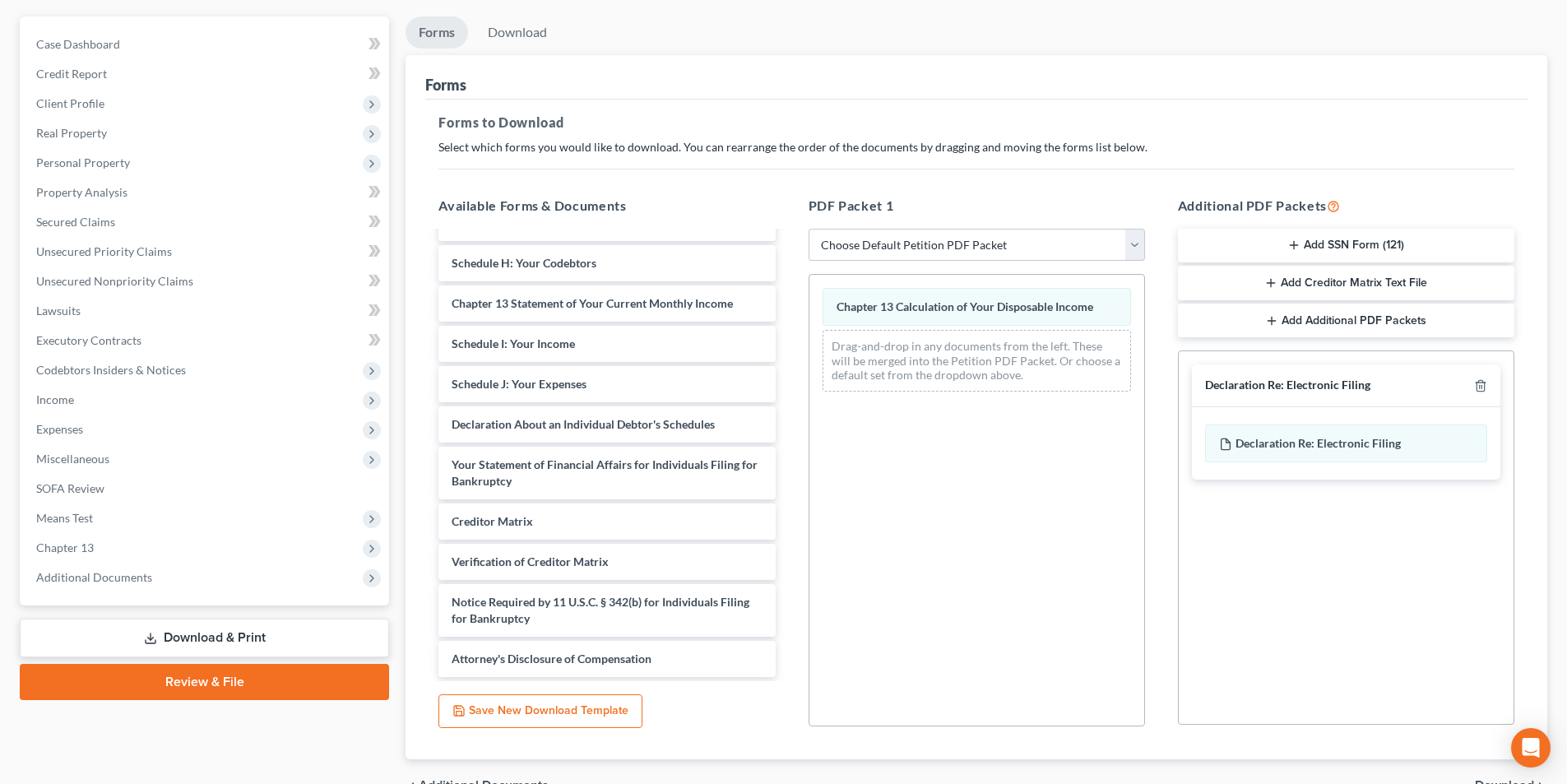
scroll to position [0, 0]
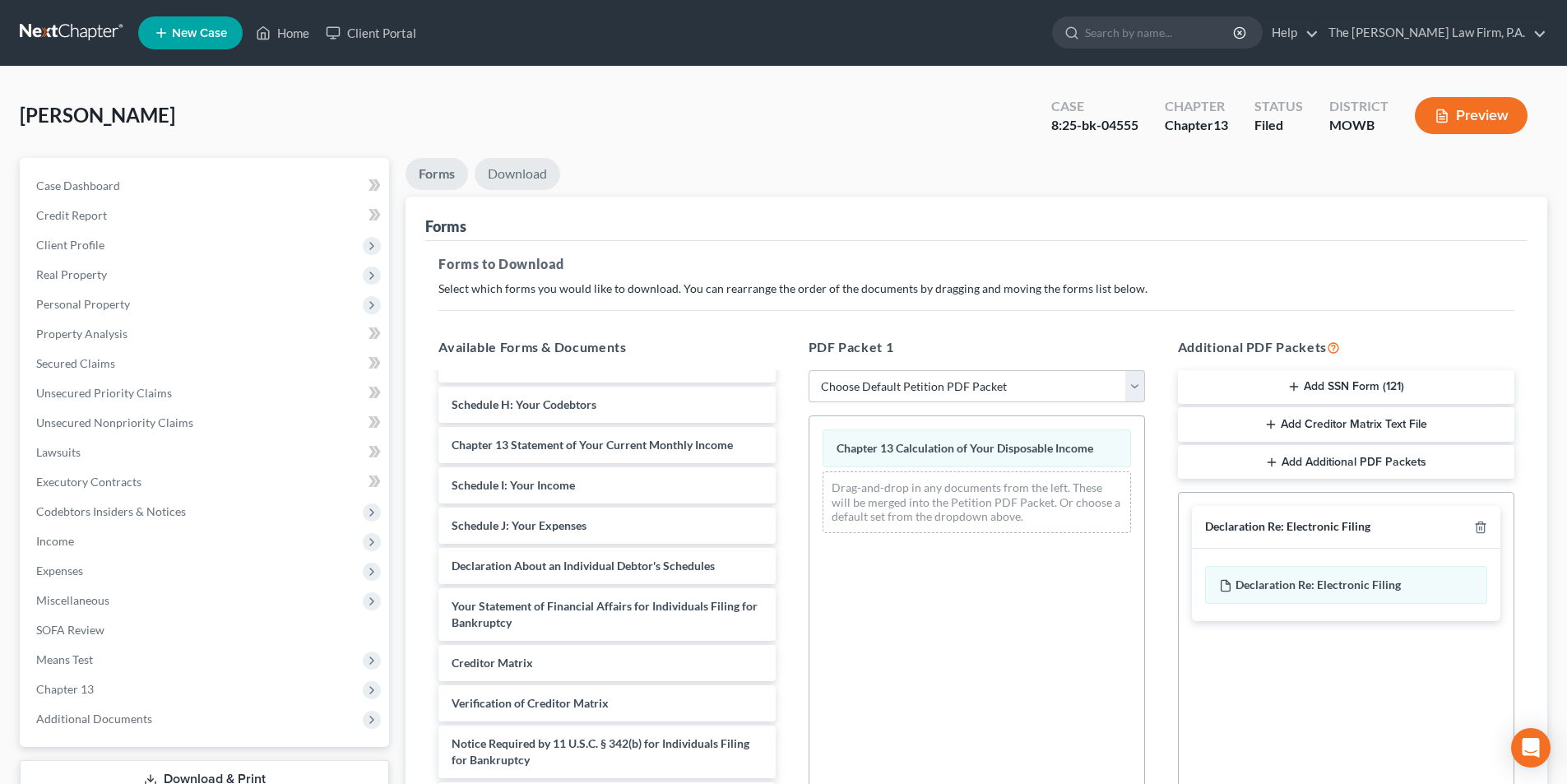
click at [525, 184] on link "Download" at bounding box center [517, 174] width 85 height 32
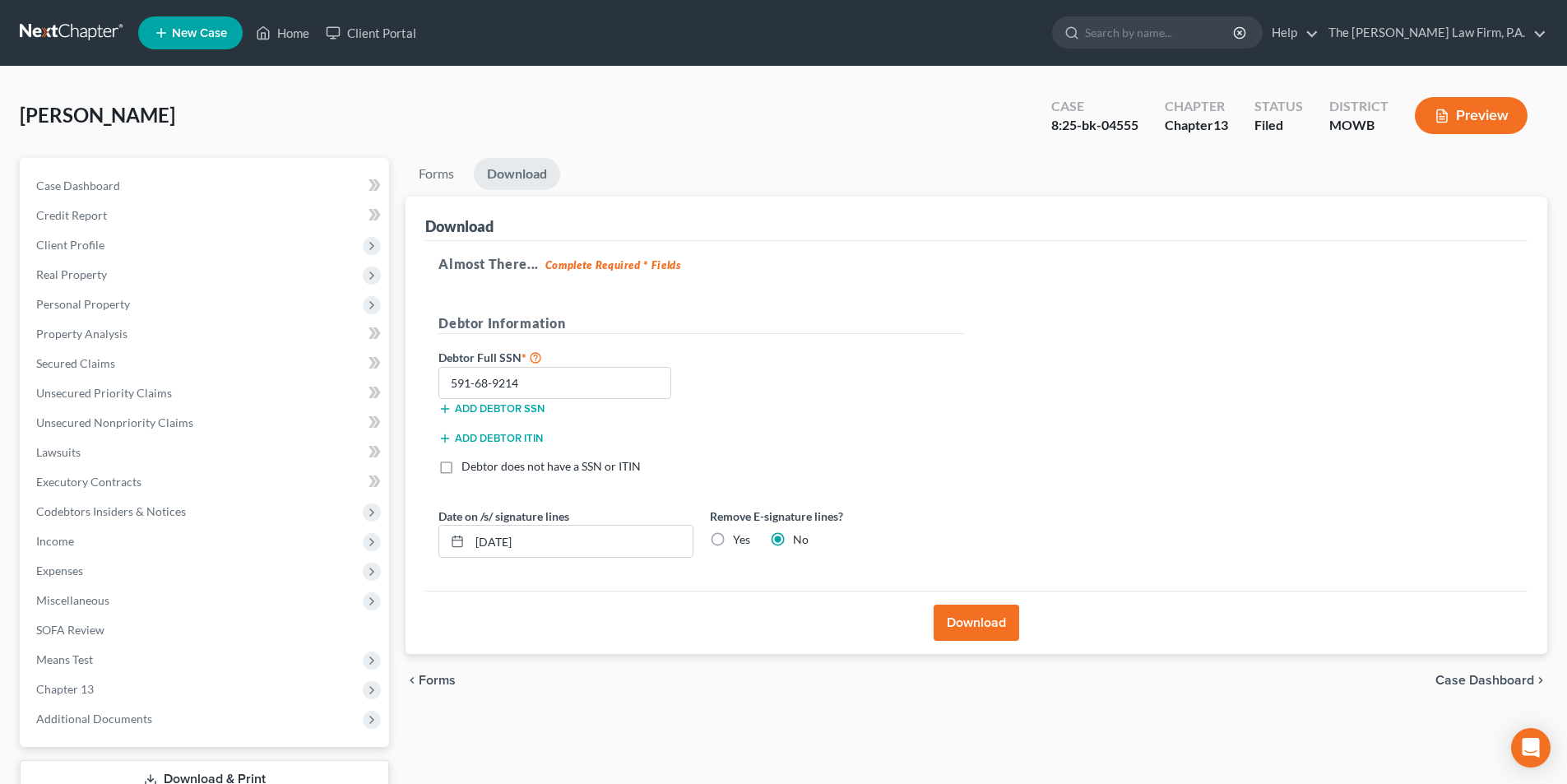
click at [961, 634] on button "Download" at bounding box center [976, 622] width 85 height 37
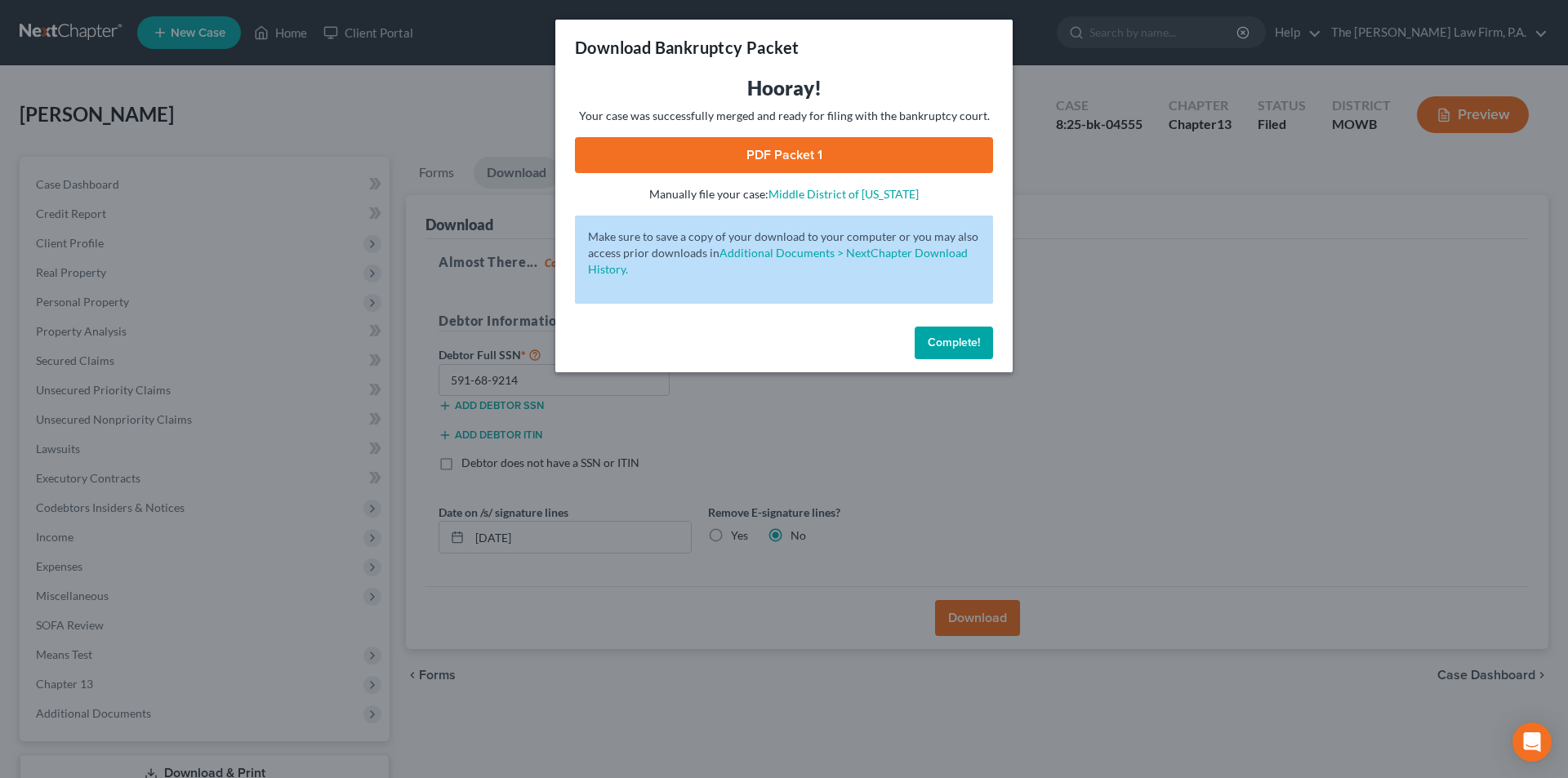
click at [814, 144] on link "PDF Packet 1" at bounding box center [783, 154] width 418 height 36
drag, startPoint x: 931, startPoint y: 341, endPoint x: 841, endPoint y: 238, distance: 136.8
click at [930, 341] on span "Complete!" at bounding box center [953, 342] width 52 height 14
